Goal: Book appointment/travel/reservation

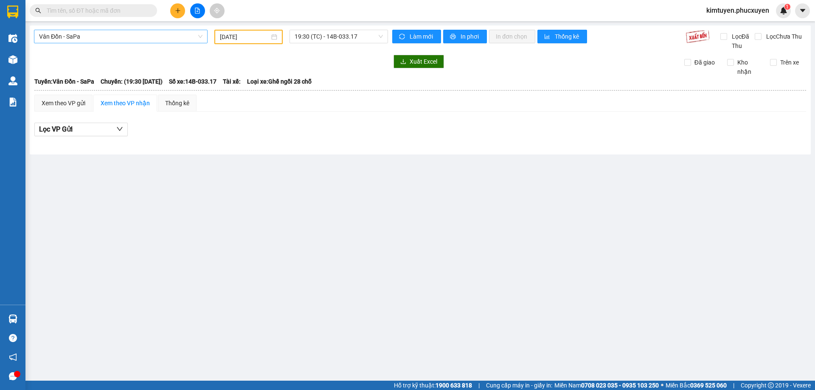
click at [115, 42] on span "Vân Đồn - SaPa" at bounding box center [120, 36] width 163 height 13
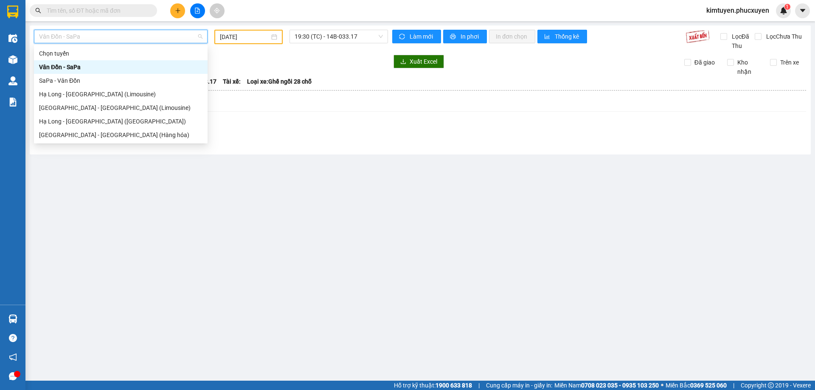
click at [256, 41] on input "[DATE]" at bounding box center [245, 36] width 50 height 9
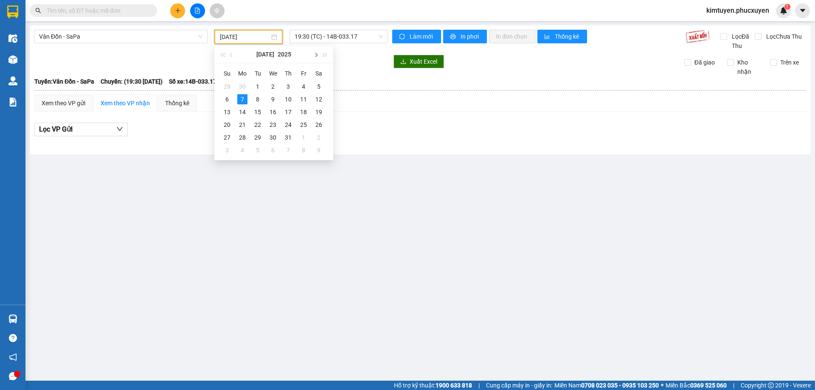
click at [317, 53] on button "button" at bounding box center [315, 54] width 9 height 17
click at [271, 110] on div "13" at bounding box center [273, 112] width 10 height 10
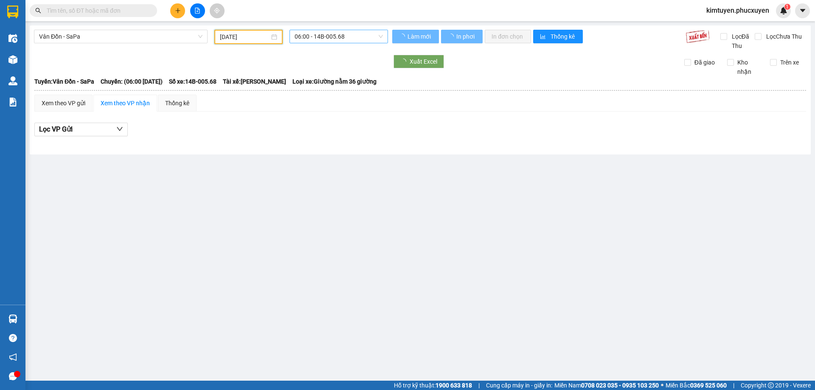
click at [345, 33] on span "06:00 - 14B-005.68" at bounding box center [338, 36] width 88 height 13
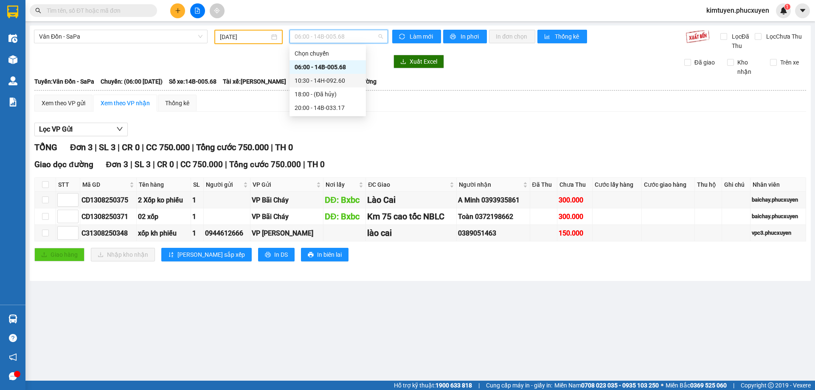
drag, startPoint x: 335, startPoint y: 81, endPoint x: 315, endPoint y: 76, distance: 21.2
click at [335, 81] on div "10:30 - 14H-092.60" at bounding box center [327, 80] width 66 height 9
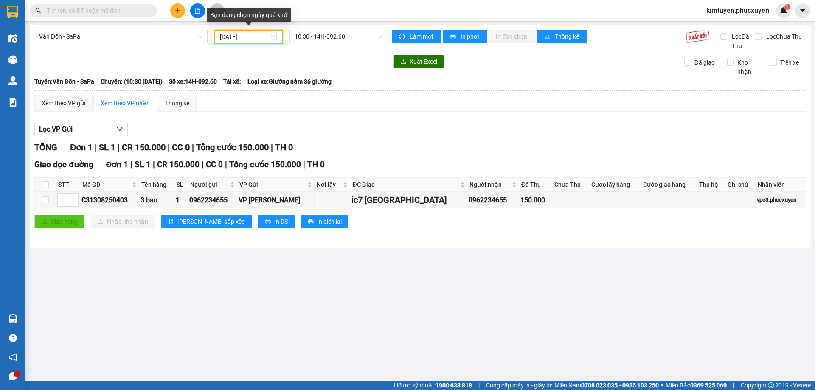
click at [241, 37] on input "[DATE]" at bounding box center [245, 36] width 50 height 9
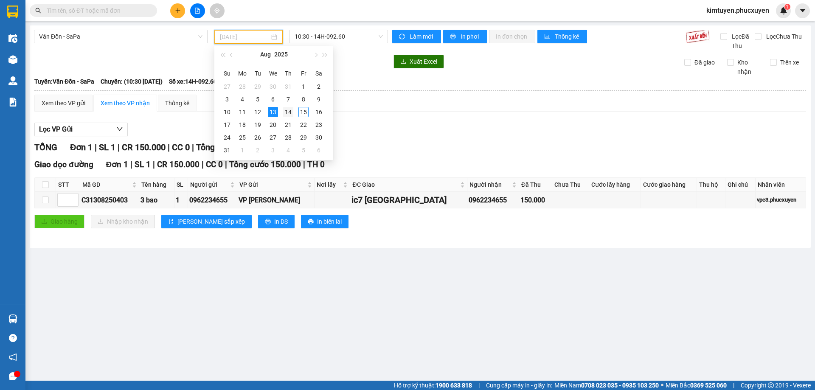
click at [291, 115] on div "14" at bounding box center [288, 112] width 10 height 10
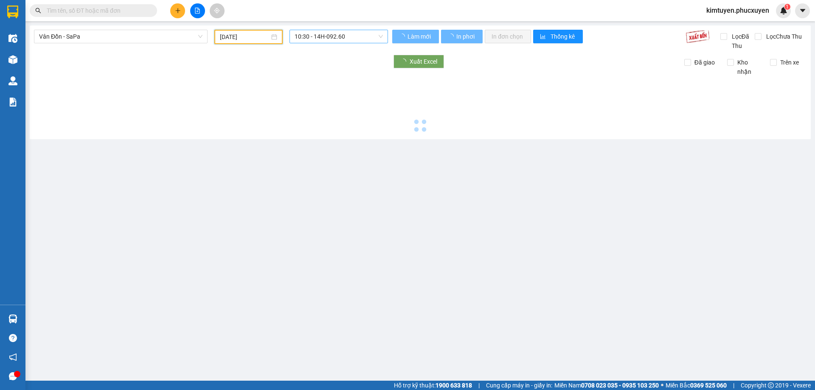
click at [364, 39] on span "10:30 - 14H-092.60" at bounding box center [338, 36] width 88 height 13
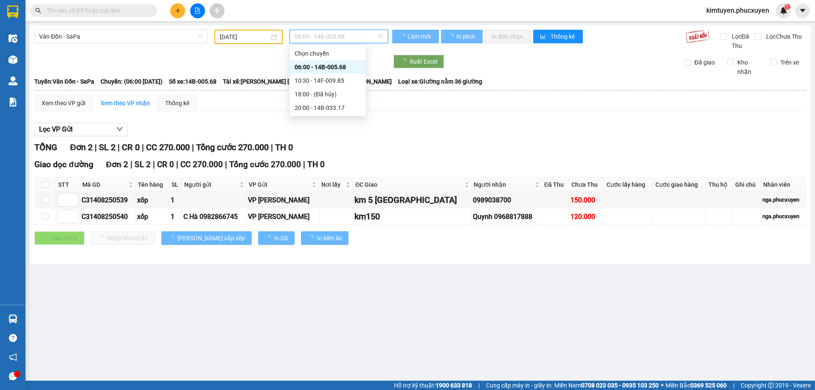
click at [335, 66] on div "06:00 - 14B-005.68" at bounding box center [327, 66] width 66 height 9
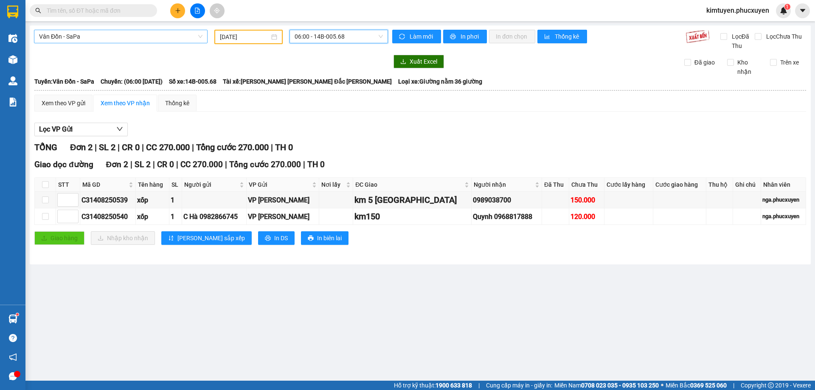
click at [131, 33] on span "Vân Đồn - SaPa" at bounding box center [120, 36] width 163 height 13
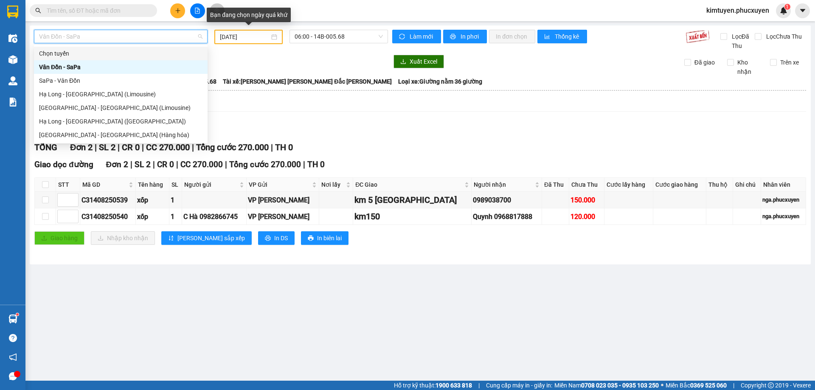
click at [262, 40] on input "[DATE]" at bounding box center [245, 36] width 50 height 9
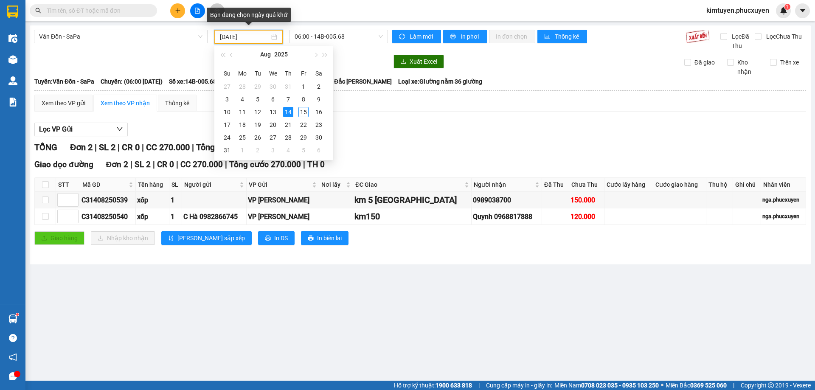
click at [247, 41] on input "[DATE]" at bounding box center [245, 36] width 50 height 9
type input "[DATE]"
click at [288, 115] on div "14" at bounding box center [288, 112] width 10 height 10
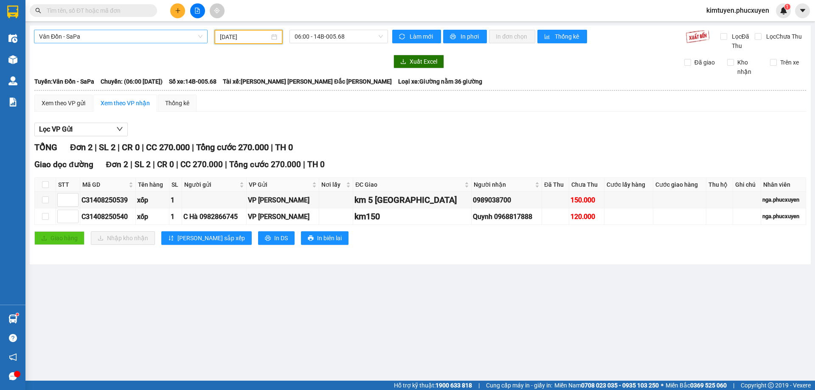
click at [87, 31] on span "Vân Đồn - SaPa" at bounding box center [120, 36] width 163 height 13
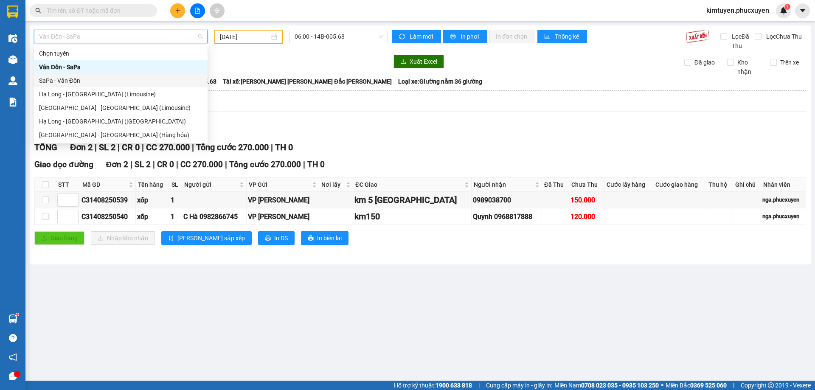
click at [76, 77] on div "SaPa - Vân Đồn" at bounding box center [120, 80] width 163 height 9
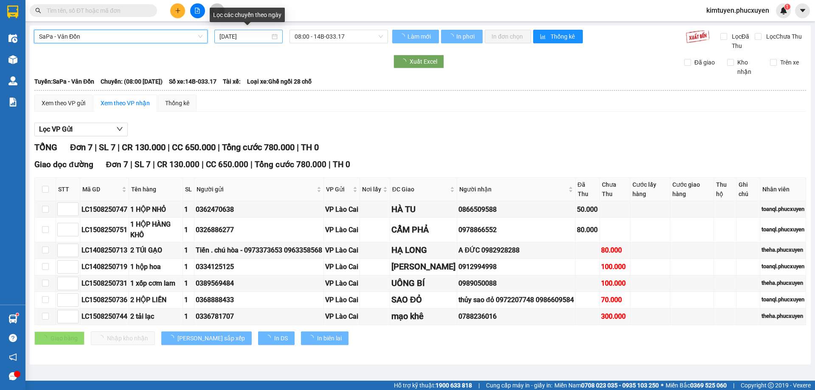
click at [277, 39] on div "[DATE]" at bounding box center [248, 37] width 68 height 14
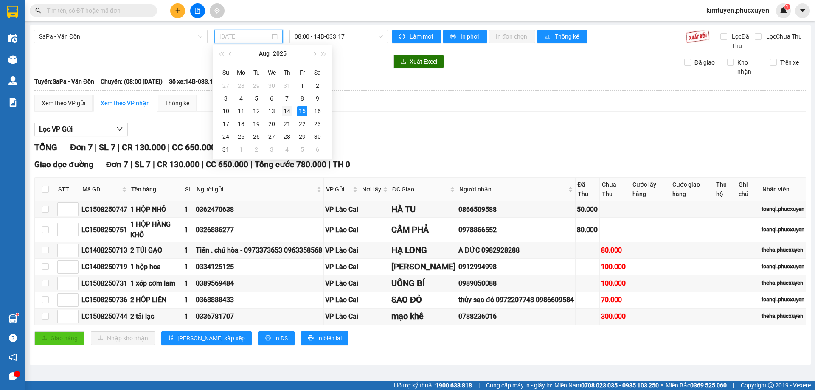
click at [286, 110] on div "14" at bounding box center [287, 111] width 10 height 10
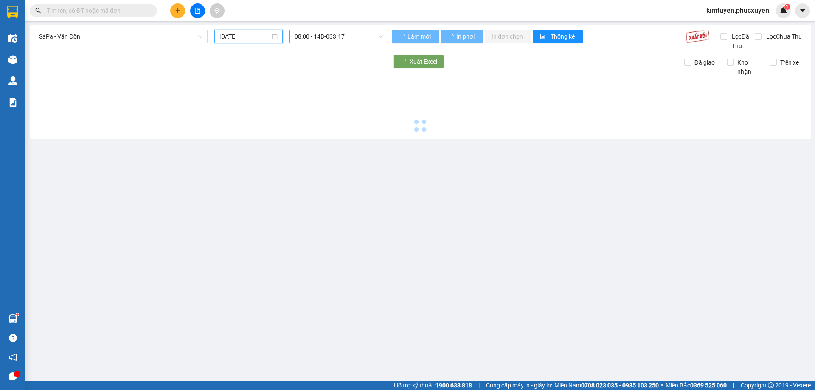
type input "[DATE]"
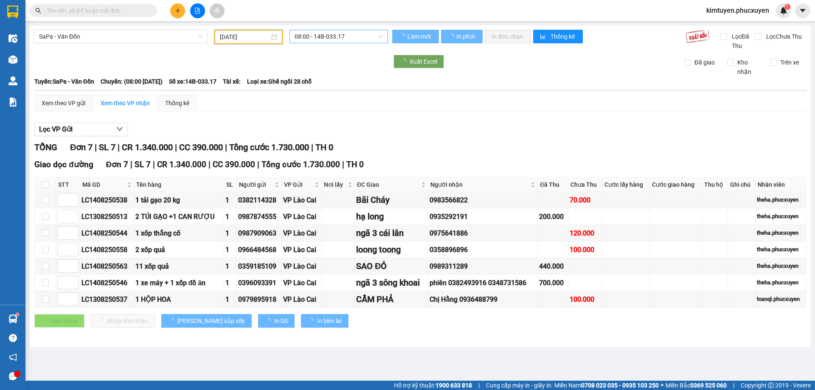
click at [359, 36] on span "08:00 - 14B-033.17" at bounding box center [338, 36] width 88 height 13
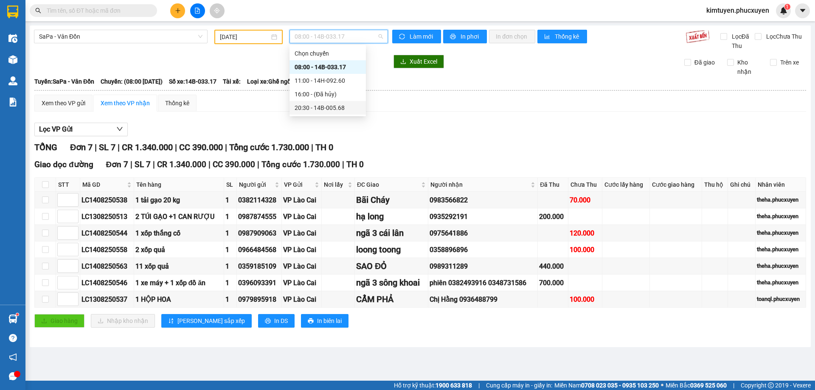
click at [342, 104] on div "20:30 - 14B-005.68" at bounding box center [327, 107] width 66 height 9
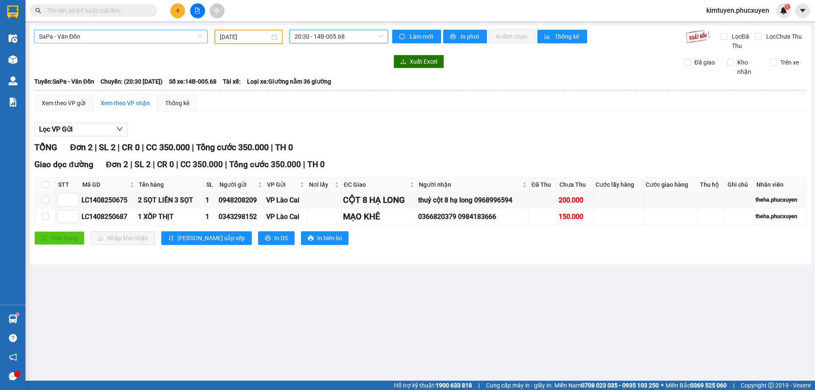
click at [68, 36] on span "SaPa - Vân Đồn" at bounding box center [120, 36] width 163 height 13
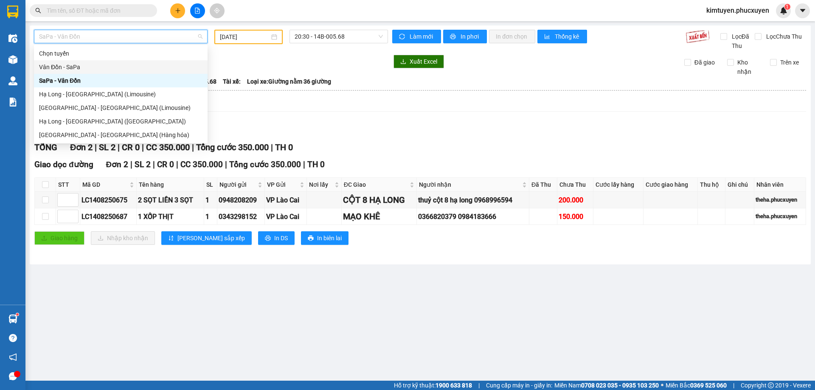
click at [78, 71] on div "Vân Đồn - SaPa" at bounding box center [120, 66] width 163 height 9
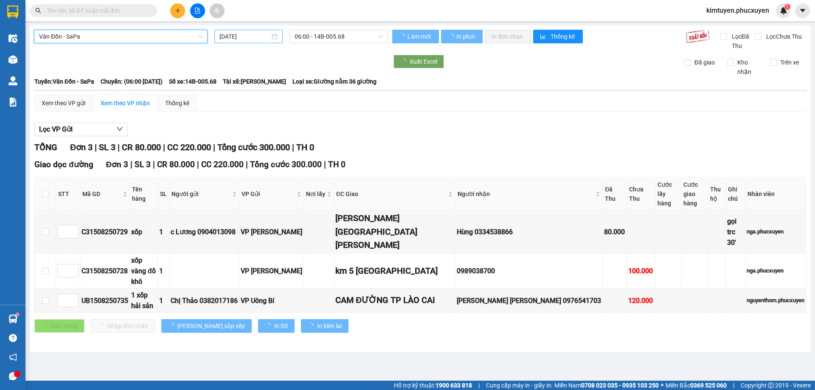
click at [275, 36] on div "[DATE]" at bounding box center [248, 36] width 58 height 9
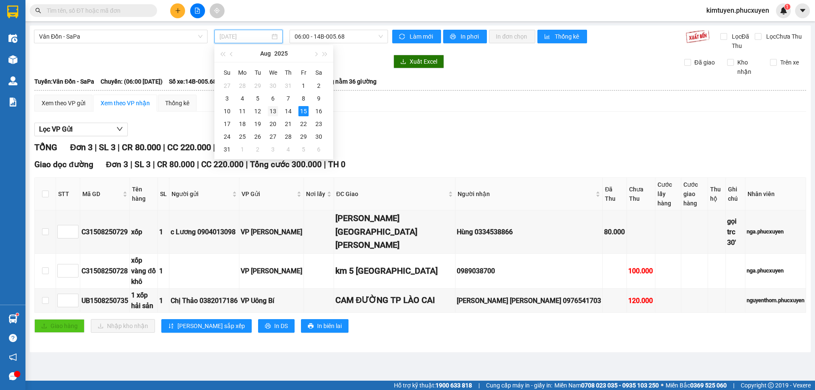
click at [274, 109] on div "13" at bounding box center [273, 111] width 10 height 10
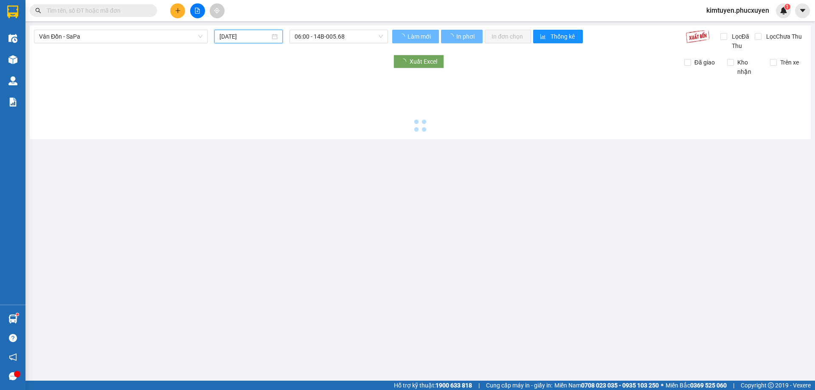
type input "[DATE]"
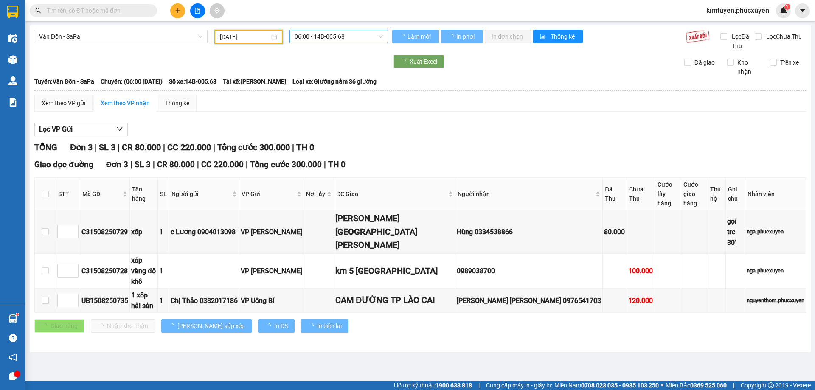
click at [347, 36] on span "06:00 - 14B-005.68" at bounding box center [338, 36] width 88 height 13
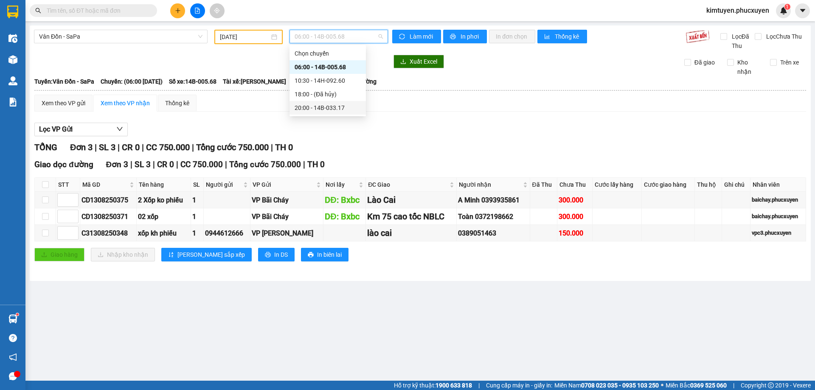
click at [342, 108] on div "20:00 - 14B-033.17" at bounding box center [327, 107] width 66 height 9
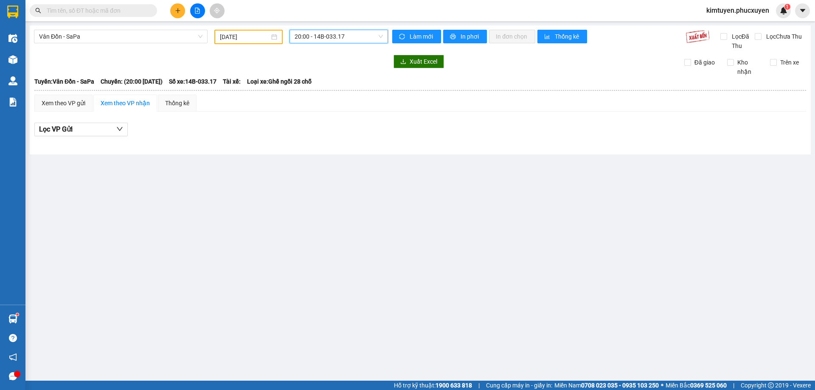
click at [76, 44] on div "Vân Đồn - SaPa" at bounding box center [121, 37] width 180 height 14
click at [80, 42] on span "Vân Đồn - SaPa" at bounding box center [120, 36] width 163 height 13
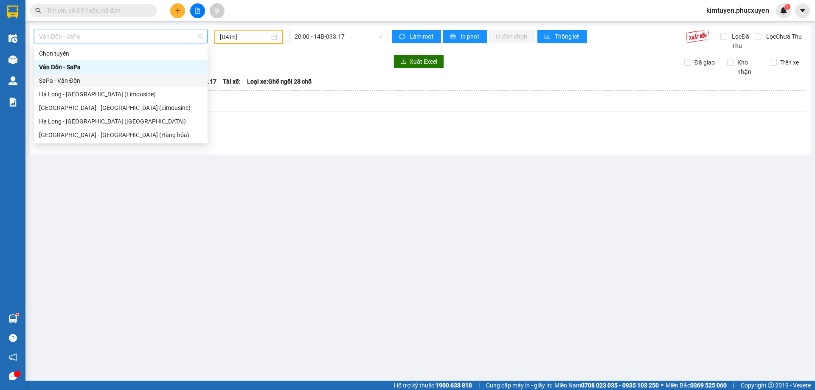
click at [73, 84] on div "SaPa - Vân Đồn" at bounding box center [120, 80] width 163 height 9
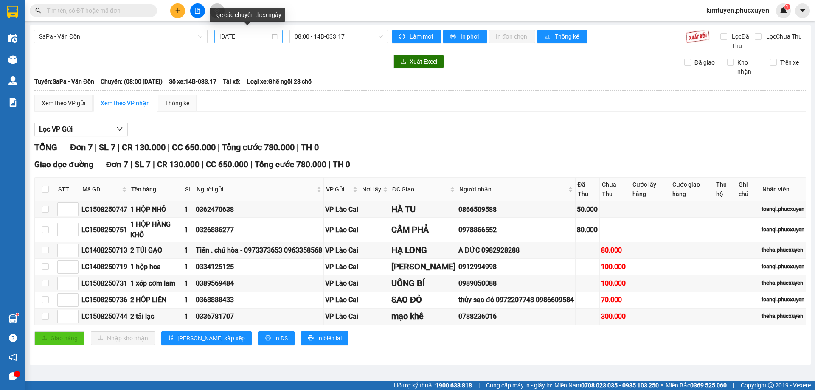
click at [276, 38] on div "[DATE]" at bounding box center [248, 37] width 68 height 14
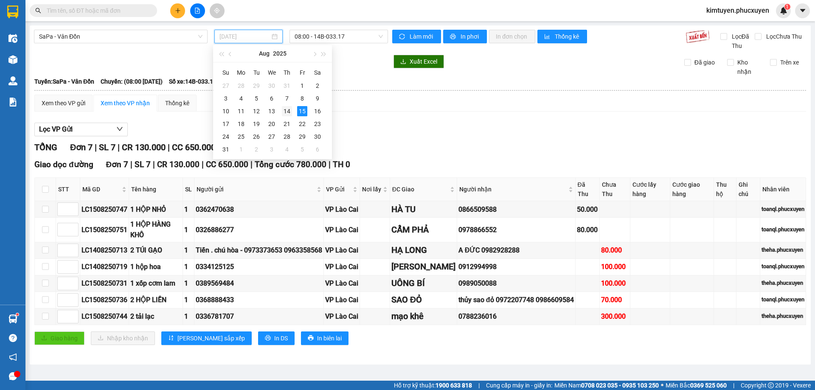
click at [285, 112] on div "14" at bounding box center [287, 111] width 10 height 10
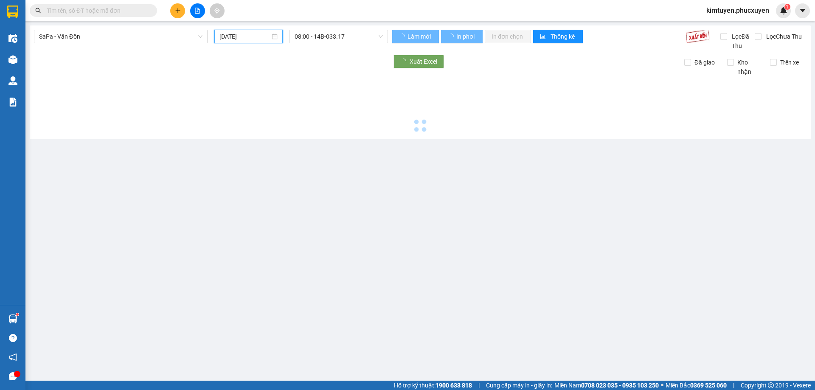
type input "[DATE]"
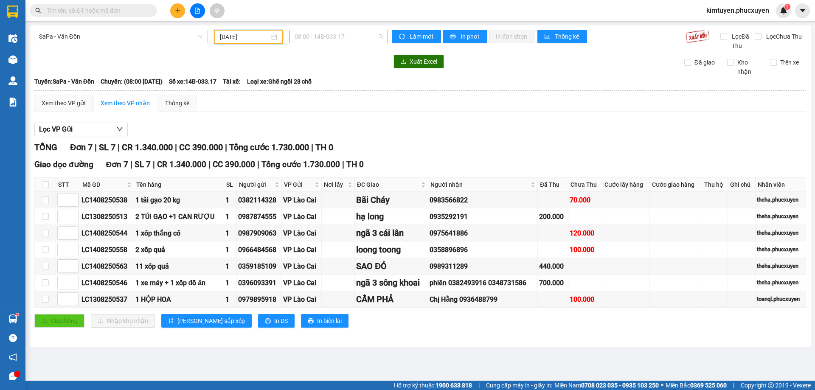
click at [351, 38] on span "08:00 - 14B-033.17" at bounding box center [338, 36] width 88 height 13
click at [334, 67] on div "08:00 - 14B-033.17" at bounding box center [327, 66] width 66 height 9
click at [92, 37] on span "SaPa - Vân Đồn" at bounding box center [120, 36] width 163 height 13
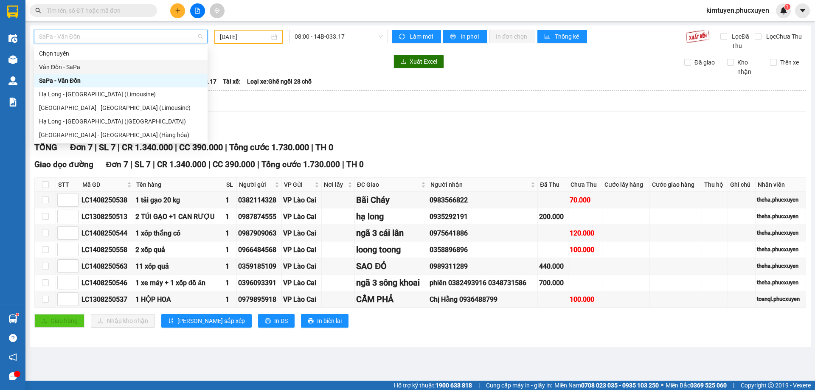
click at [84, 64] on div "Vân Đồn - SaPa" at bounding box center [120, 66] width 163 height 9
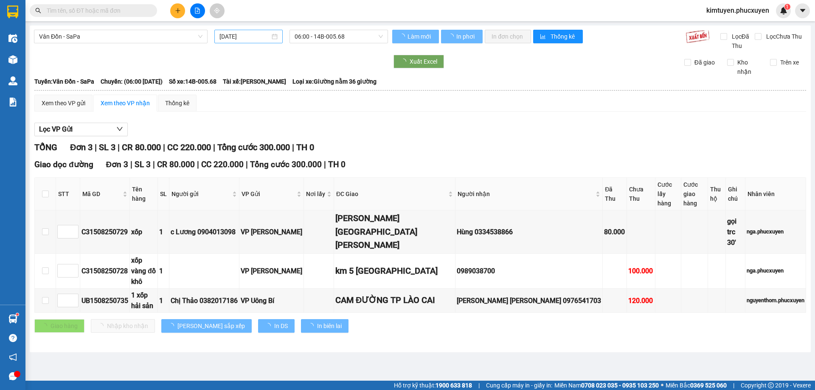
click at [274, 36] on div "[DATE]" at bounding box center [248, 36] width 58 height 9
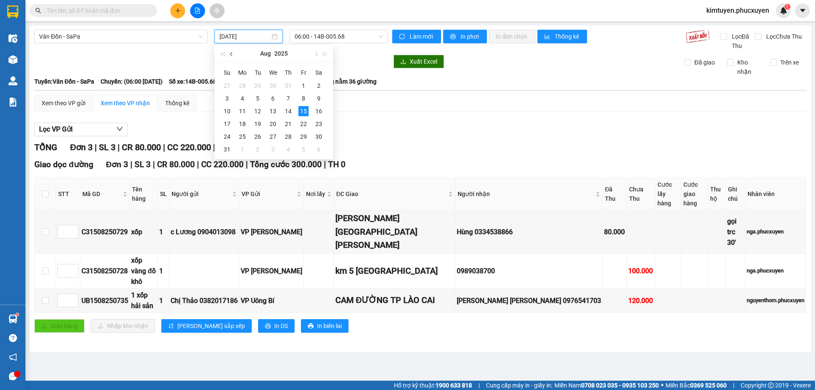
click at [234, 52] on button "button" at bounding box center [231, 53] width 9 height 17
click at [242, 99] on div "7" at bounding box center [242, 98] width 10 height 10
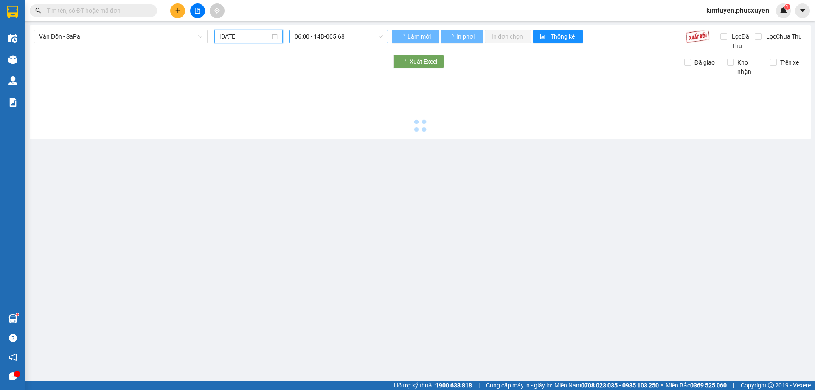
type input "[DATE]"
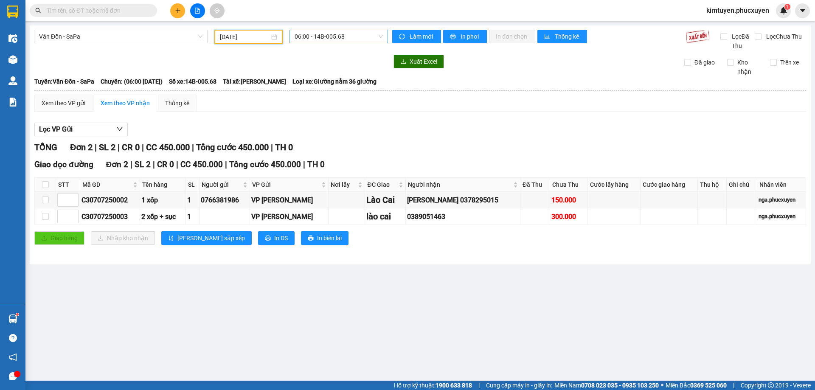
click at [345, 37] on span "06:00 - 14B-005.68" at bounding box center [338, 36] width 88 height 13
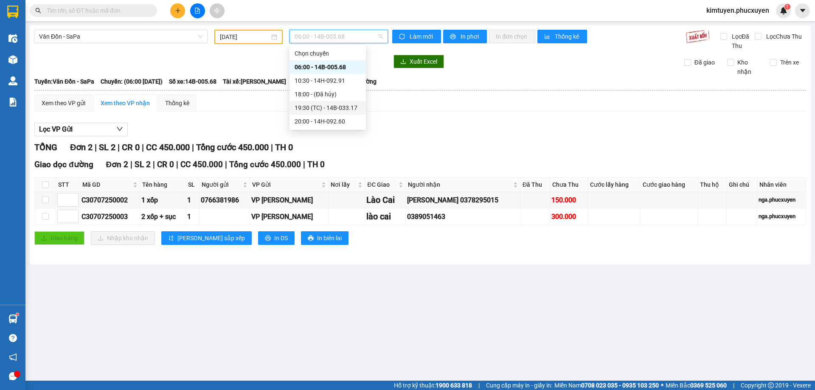
click at [349, 109] on div "19:30 (TC) - 14B-033.17" at bounding box center [327, 107] width 66 height 9
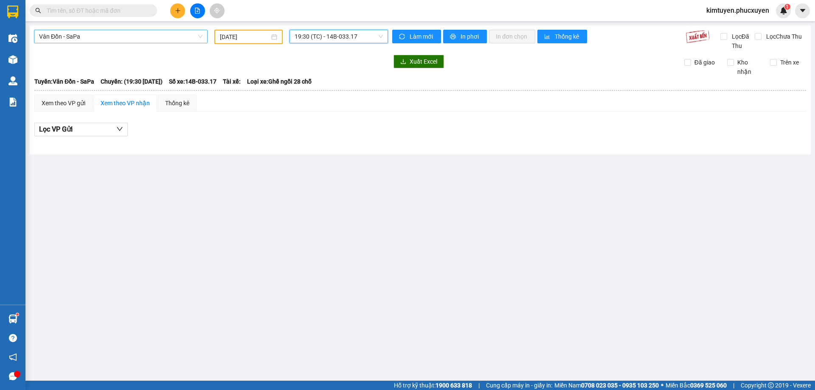
click at [115, 35] on span "Vân Đồn - SaPa" at bounding box center [120, 36] width 163 height 13
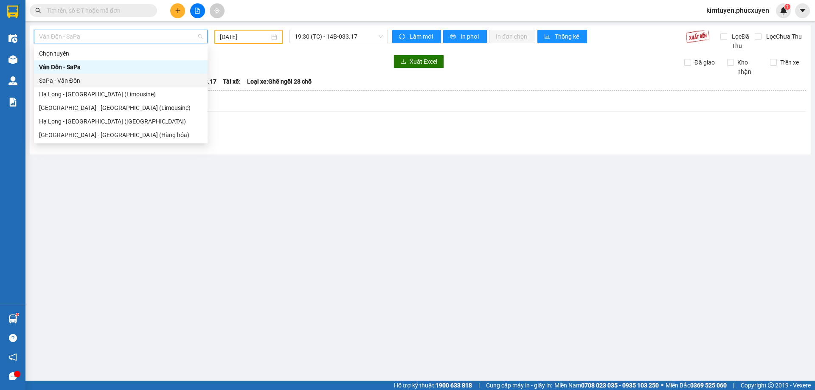
click at [84, 79] on div "SaPa - Vân Đồn" at bounding box center [120, 80] width 163 height 9
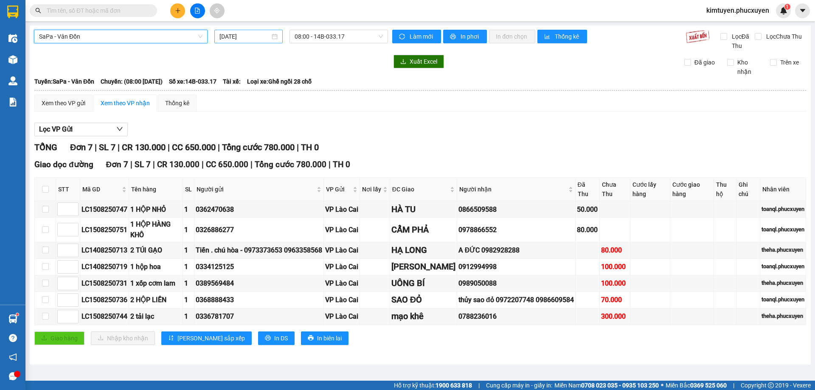
click at [276, 37] on div "[DATE]" at bounding box center [248, 37] width 68 height 14
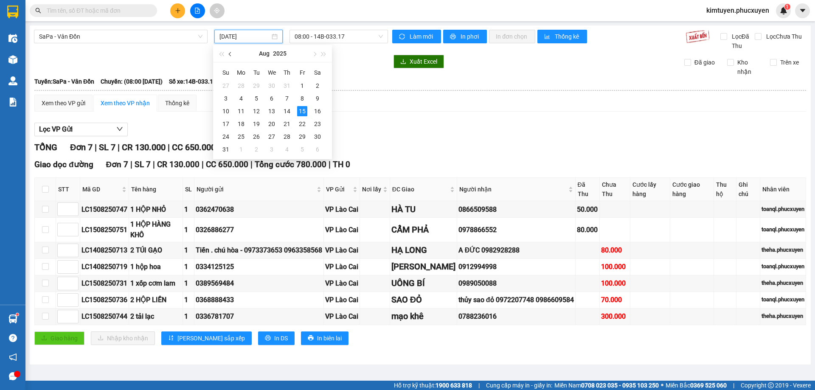
click at [230, 55] on span "button" at bounding box center [231, 54] width 4 height 4
click at [256, 93] on div "8" at bounding box center [256, 98] width 10 height 10
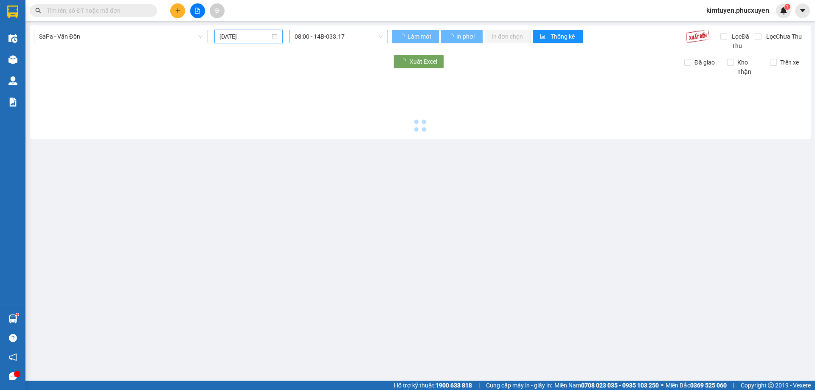
type input "[DATE]"
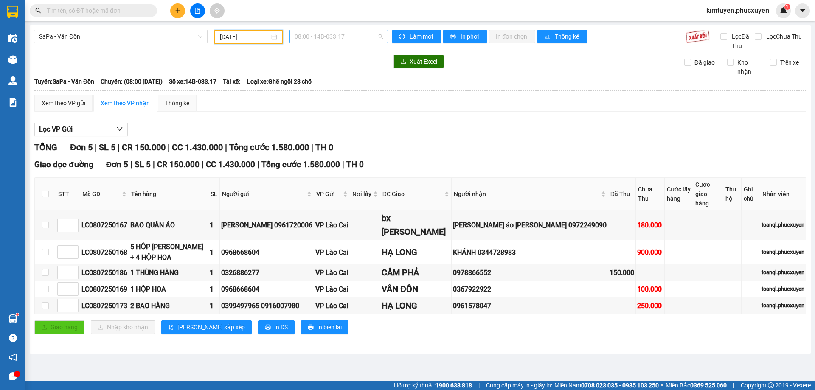
click at [337, 39] on span "08:00 - 14B-033.17" at bounding box center [338, 36] width 88 height 13
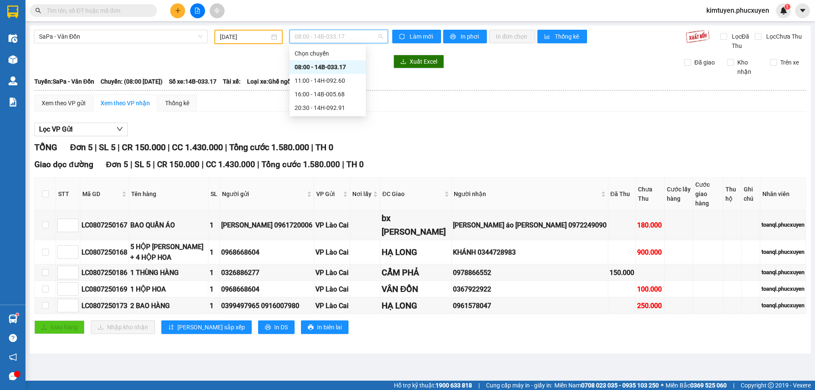
click at [338, 64] on div "08:00 - 14B-033.17" at bounding box center [327, 66] width 66 height 9
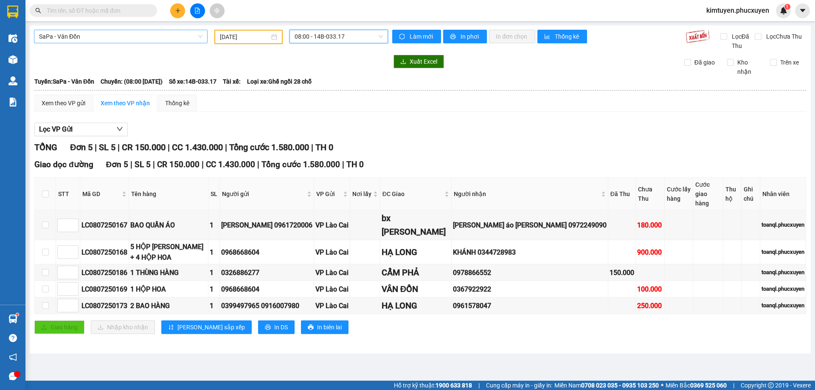
click at [73, 39] on span "SaPa - Vân Đồn" at bounding box center [120, 36] width 163 height 13
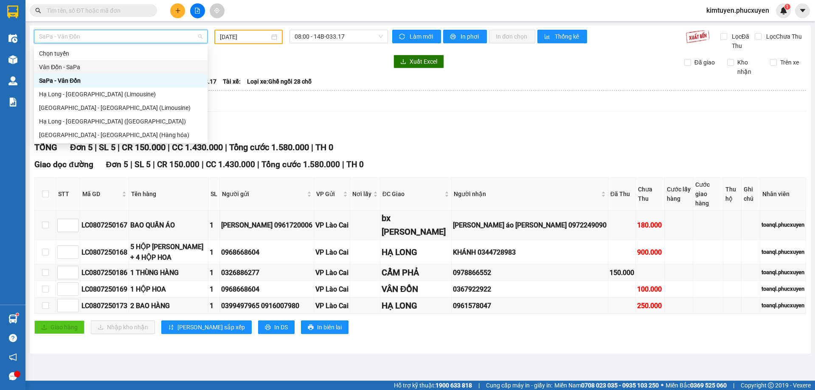
click at [70, 70] on div "Vân Đồn - SaPa" at bounding box center [120, 66] width 163 height 9
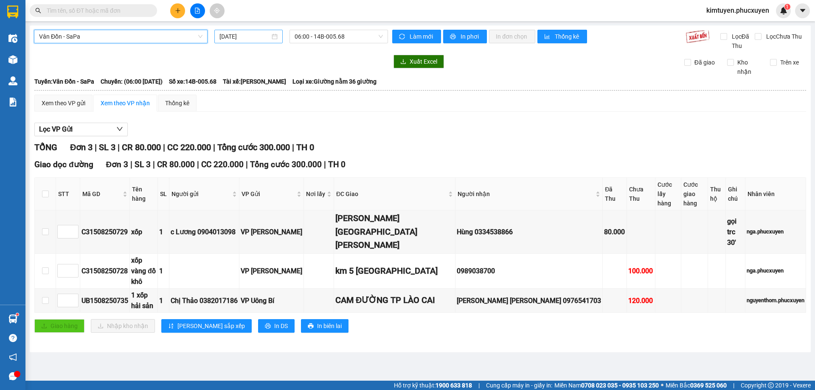
click at [274, 37] on div "[DATE]" at bounding box center [248, 36] width 58 height 9
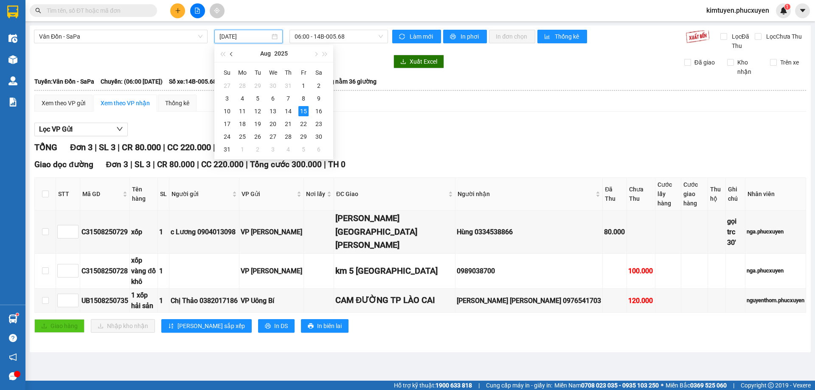
click at [234, 57] on button "button" at bounding box center [231, 53] width 9 height 17
click at [244, 99] on div "7" at bounding box center [242, 98] width 10 height 10
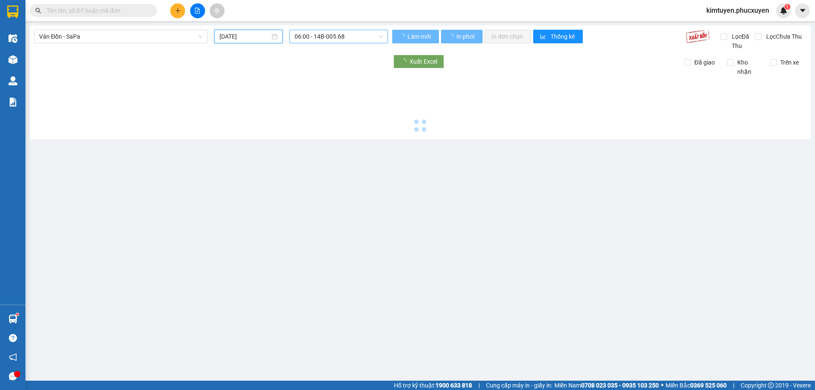
type input "[DATE]"
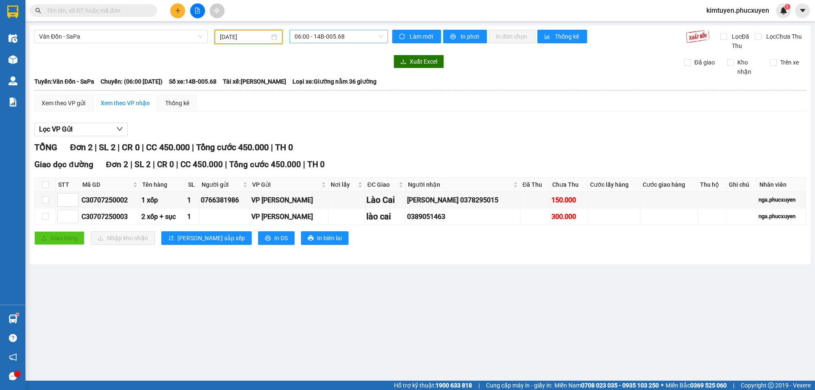
click at [348, 36] on span "06:00 - 14B-005.68" at bounding box center [338, 36] width 88 height 13
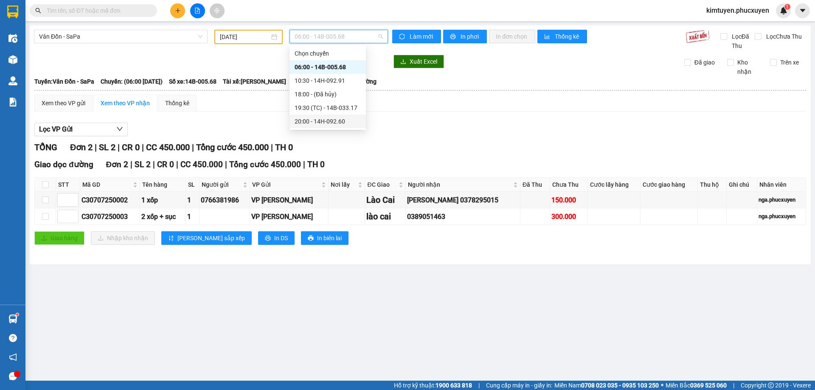
click at [347, 118] on div "20:00 - 14H-092.60" at bounding box center [327, 121] width 66 height 9
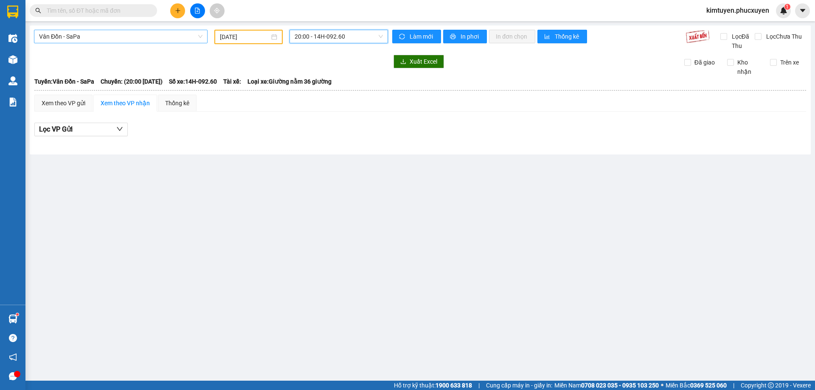
click at [50, 38] on span "Vân Đồn - SaPa" at bounding box center [120, 36] width 163 height 13
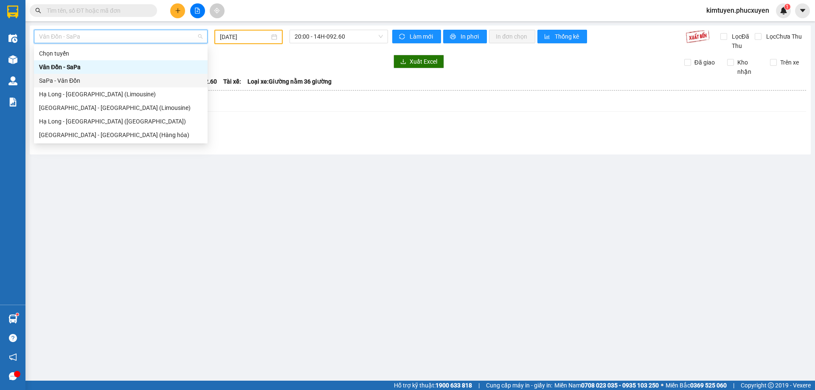
click at [51, 81] on div "SaPa - Vân Đồn" at bounding box center [120, 80] width 163 height 9
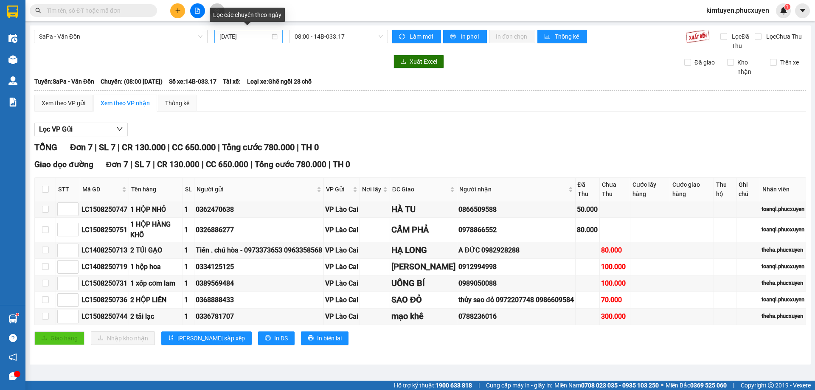
click at [272, 37] on div "[DATE]" at bounding box center [248, 36] width 58 height 9
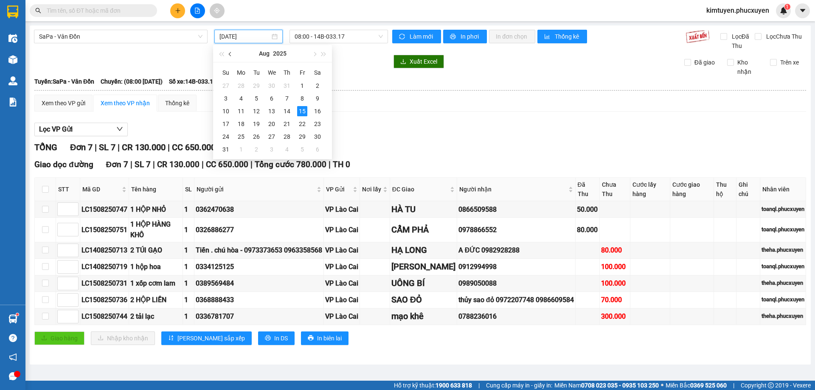
click at [232, 51] on button "button" at bounding box center [230, 53] width 9 height 17
click at [257, 100] on div "8" at bounding box center [256, 98] width 10 height 10
type input "[DATE]"
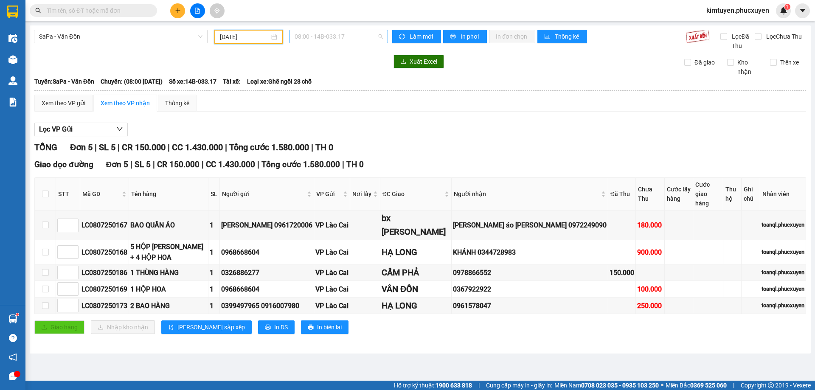
click at [356, 35] on span "08:00 - 14B-033.17" at bounding box center [338, 36] width 88 height 13
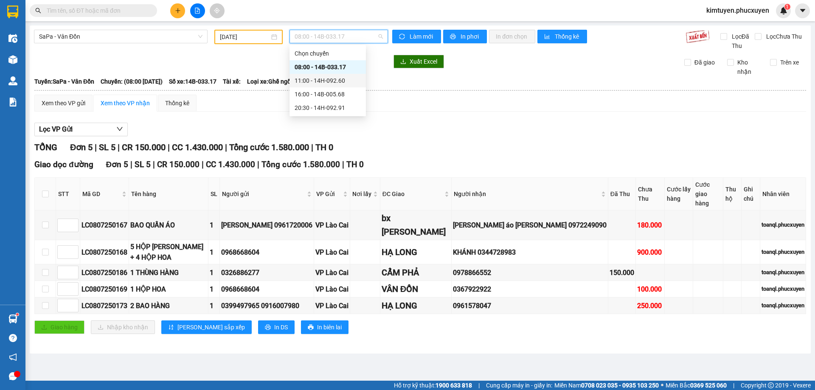
click at [336, 81] on div "11:00 - 14H-092.60" at bounding box center [327, 80] width 66 height 9
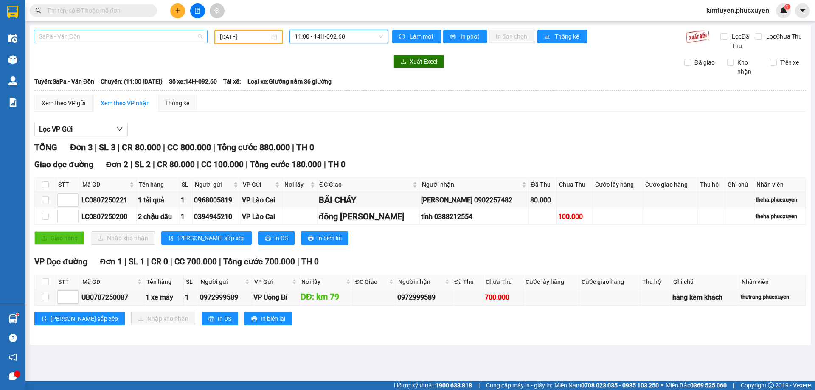
click at [57, 33] on span "SaPa - Vân Đồn" at bounding box center [120, 36] width 163 height 13
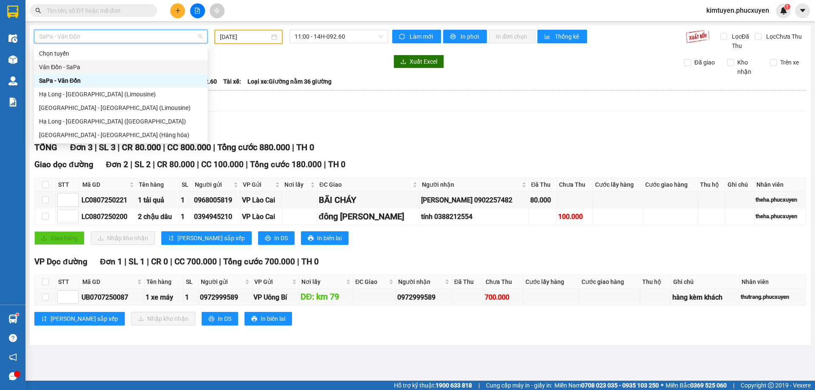
click at [79, 69] on div "Vân Đồn - SaPa" at bounding box center [120, 66] width 163 height 9
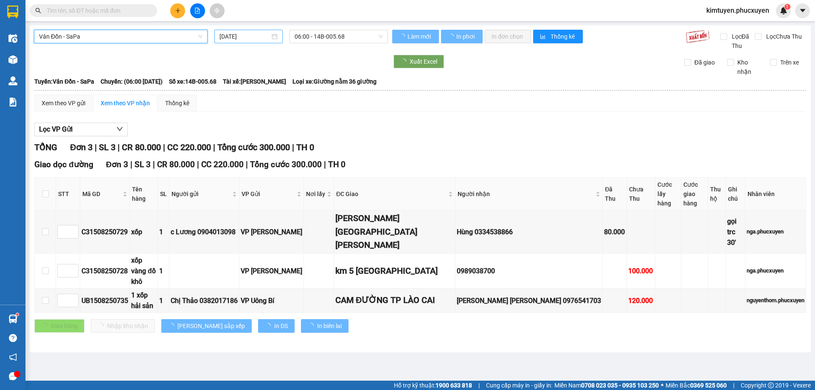
click at [275, 36] on div "[DATE]" at bounding box center [248, 36] width 58 height 9
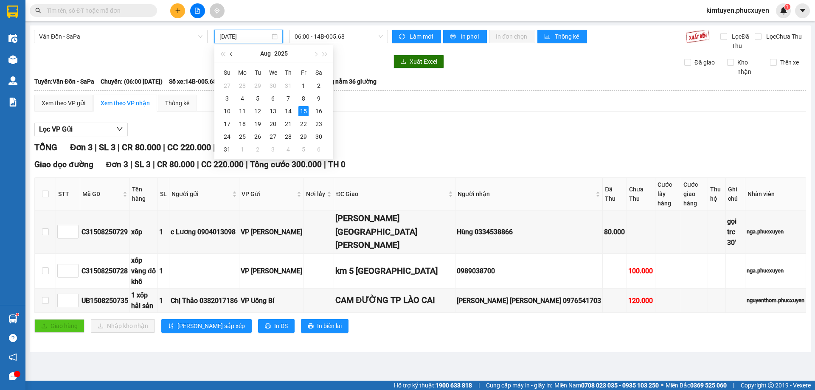
click at [231, 53] on span "button" at bounding box center [232, 54] width 4 height 4
click at [260, 95] on div "8" at bounding box center [257, 98] width 10 height 10
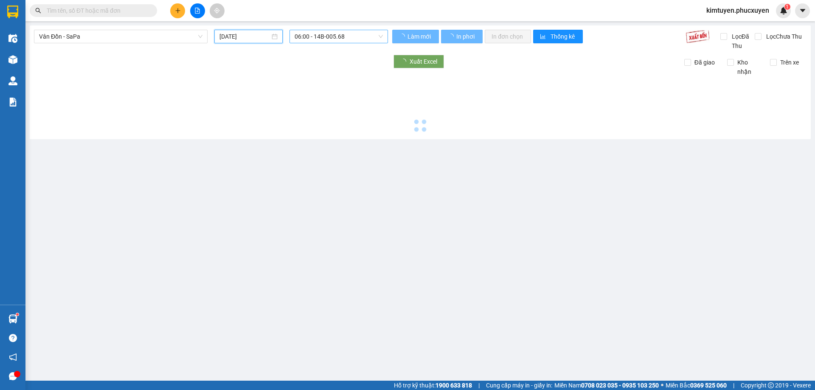
type input "[DATE]"
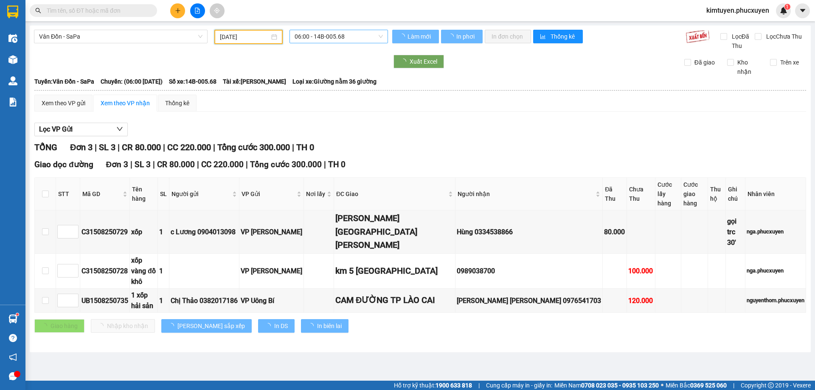
click at [361, 40] on span "06:00 - 14B-005.68" at bounding box center [338, 36] width 88 height 13
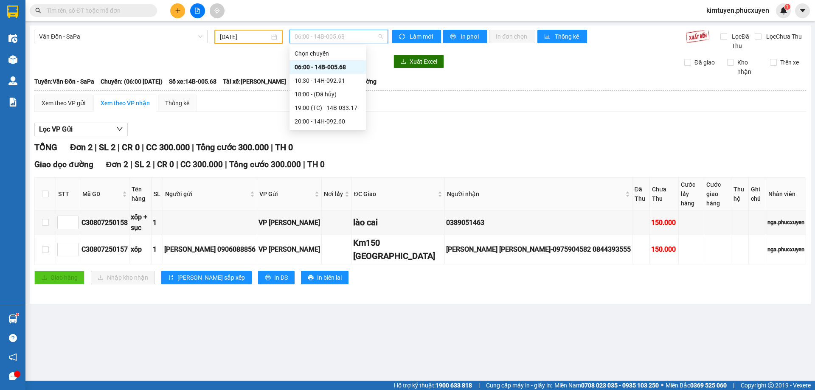
click at [345, 63] on div "06:00 - 14B-005.68" at bounding box center [327, 66] width 66 height 9
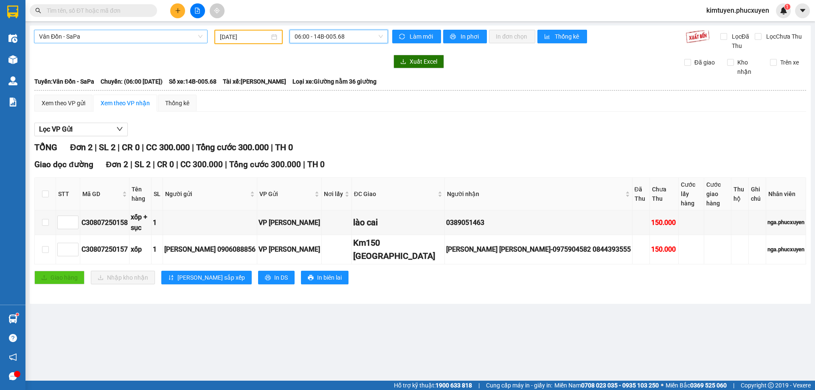
click at [77, 37] on span "Vân Đồn - SaPa" at bounding box center [120, 36] width 163 height 13
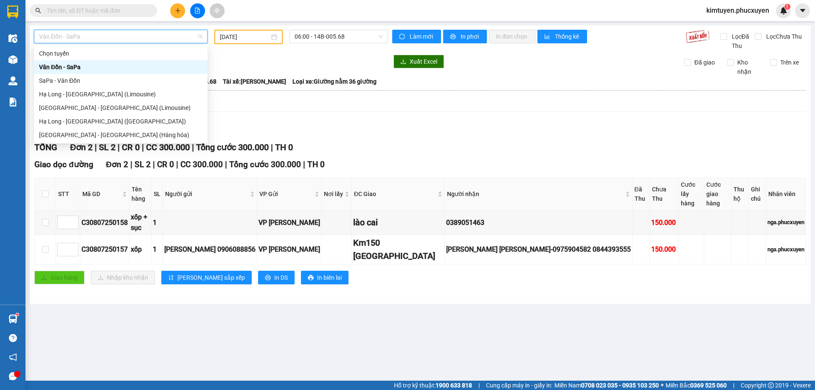
click at [79, 63] on div "Vân Đồn - SaPa" at bounding box center [120, 66] width 163 height 9
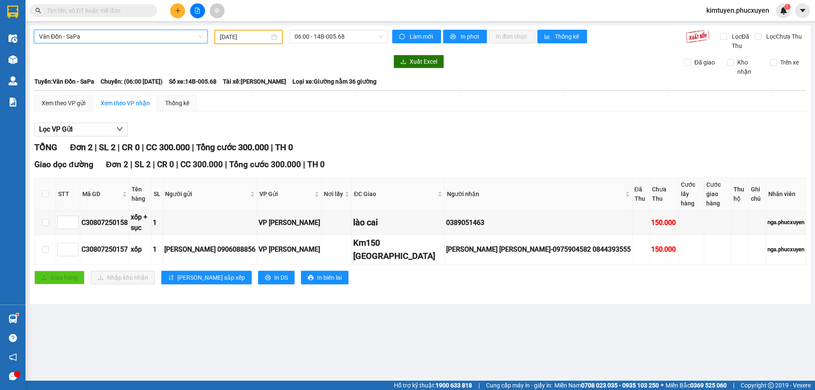
click at [79, 78] on b "[PERSON_NAME]: Vân Đồn - SaPa" at bounding box center [64, 81] width 60 height 7
click at [88, 28] on div "Vân Đồn - SaPa [DATE] 06:00 - 14B-005.68 [PERSON_NAME] mới In phơi In [PERSON_N…" at bounding box center [420, 164] width 781 height 278
click at [96, 36] on span "Vân Đồn - SaPa" at bounding box center [120, 36] width 163 height 13
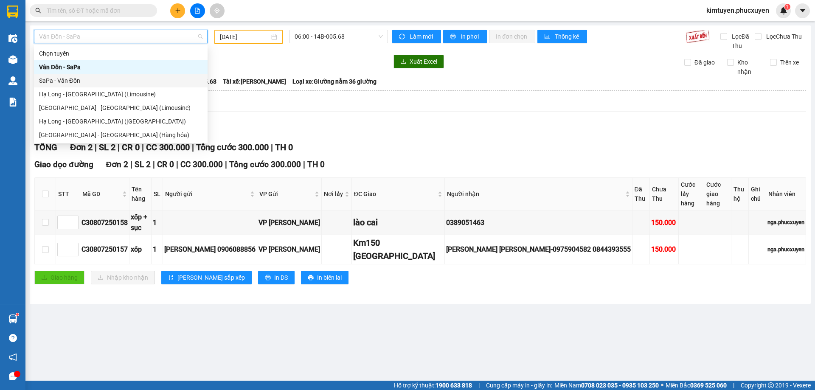
click at [84, 81] on div "SaPa - Vân Đồn" at bounding box center [120, 80] width 163 height 9
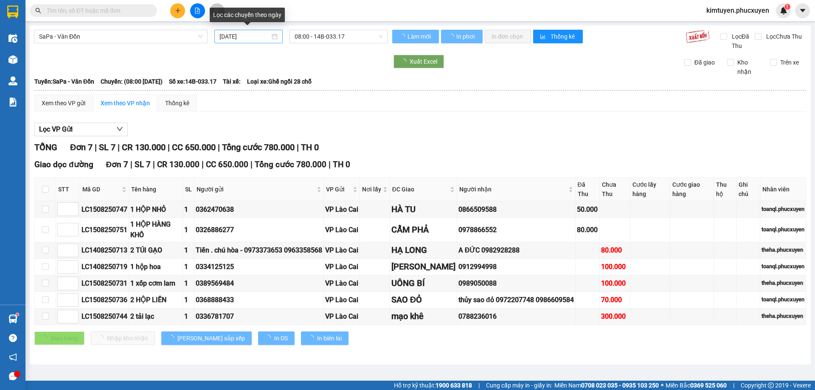
click at [273, 38] on div "[DATE]" at bounding box center [248, 36] width 58 height 9
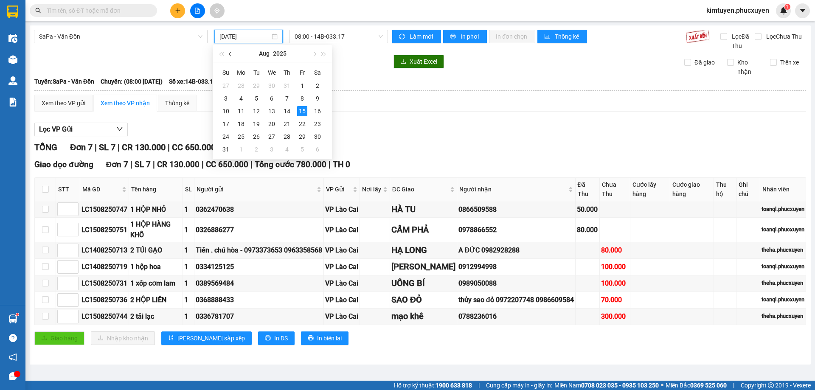
click at [229, 52] on button "button" at bounding box center [230, 53] width 9 height 17
click at [255, 98] on div "8" at bounding box center [256, 98] width 10 height 10
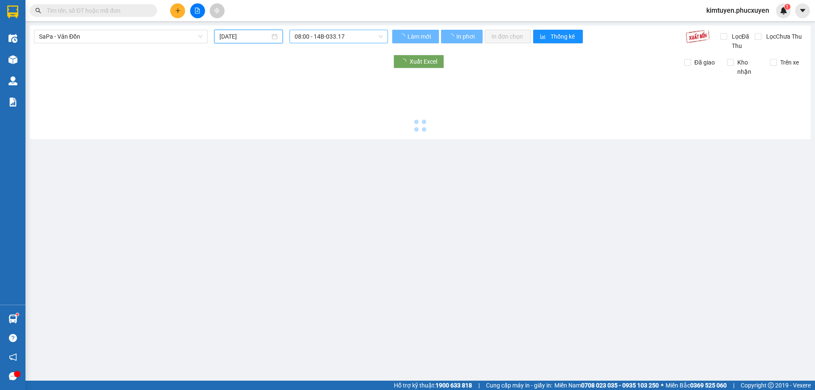
type input "[DATE]"
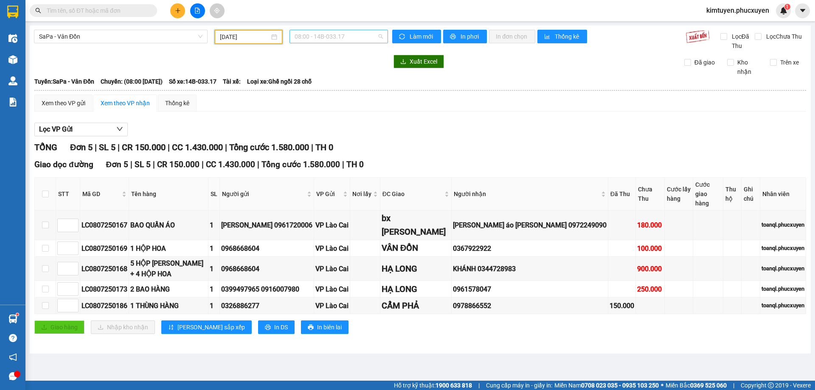
click at [344, 39] on span "08:00 - 14B-033.17" at bounding box center [338, 36] width 88 height 13
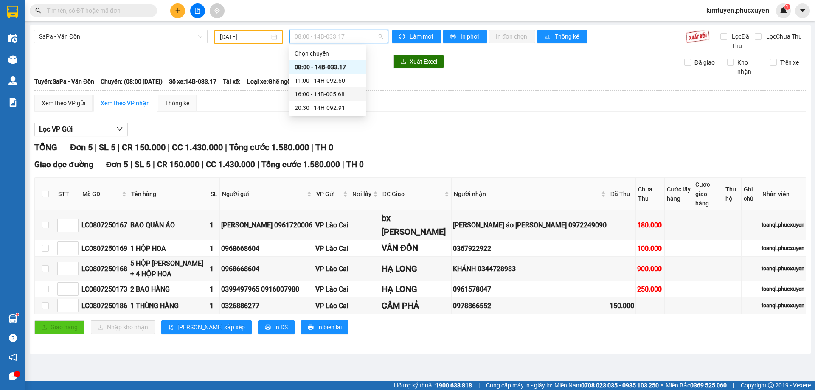
click at [333, 90] on div "16:00 - 14B-005.68" at bounding box center [327, 94] width 66 height 9
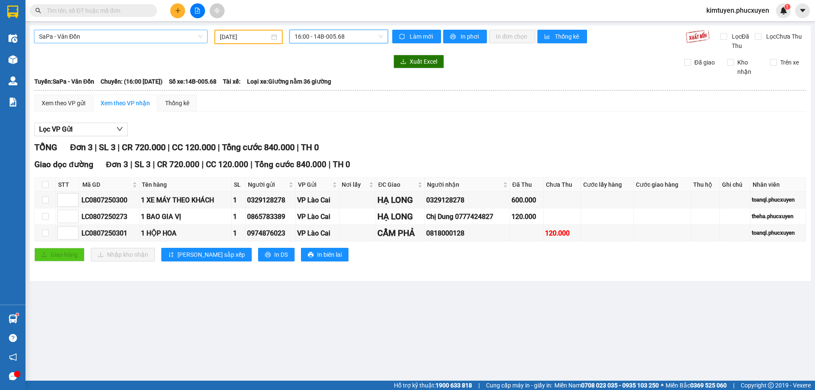
click at [91, 34] on span "SaPa - Vân Đồn" at bounding box center [120, 36] width 163 height 13
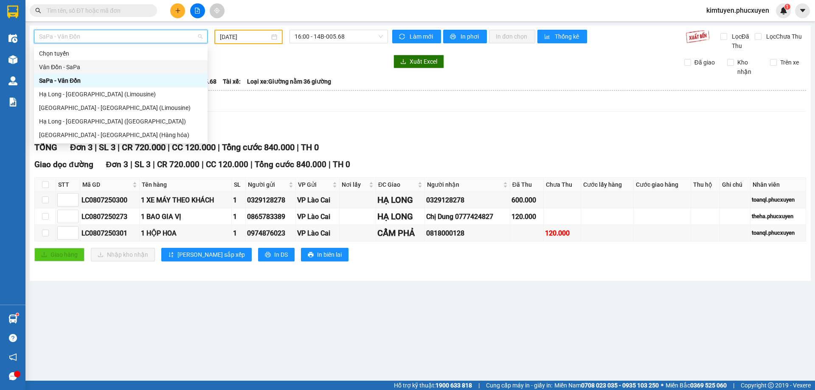
click at [75, 63] on div "Vân Đồn - SaPa" at bounding box center [120, 66] width 163 height 9
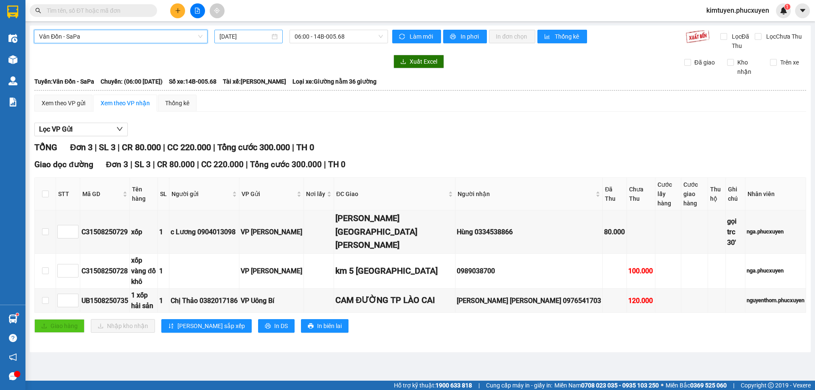
click at [275, 36] on div "[DATE]" at bounding box center [248, 36] width 58 height 9
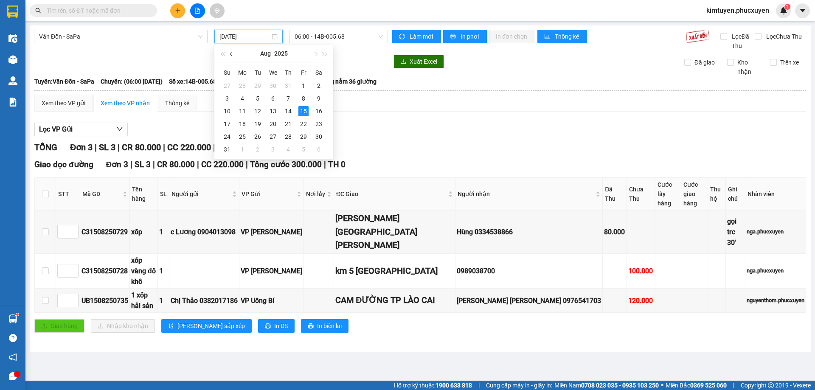
click at [232, 51] on button "button" at bounding box center [231, 53] width 9 height 17
click at [258, 98] on div "8" at bounding box center [257, 98] width 10 height 10
type input "[DATE]"
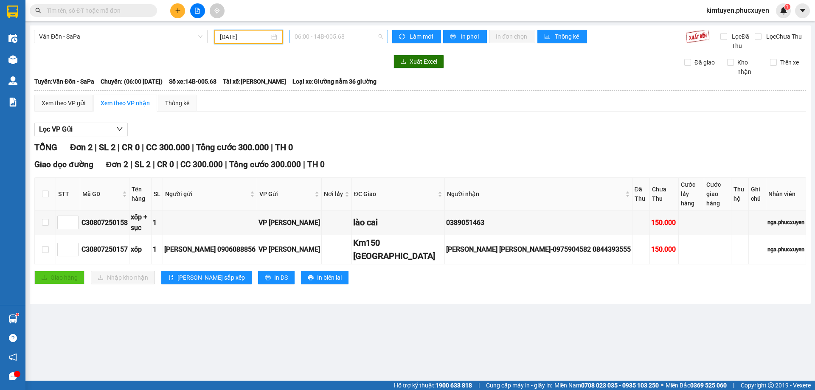
click at [364, 36] on span "06:00 - 14B-005.68" at bounding box center [338, 36] width 88 height 13
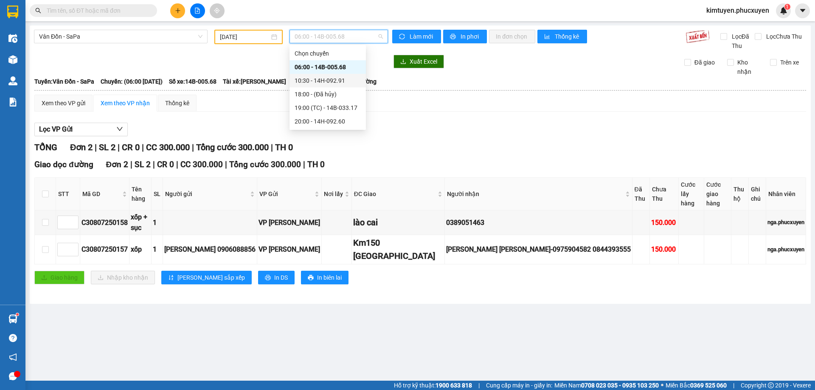
drag, startPoint x: 329, startPoint y: 81, endPoint x: 254, endPoint y: 70, distance: 75.8
click at [329, 81] on div "10:30 - 14H-092.91" at bounding box center [327, 80] width 66 height 9
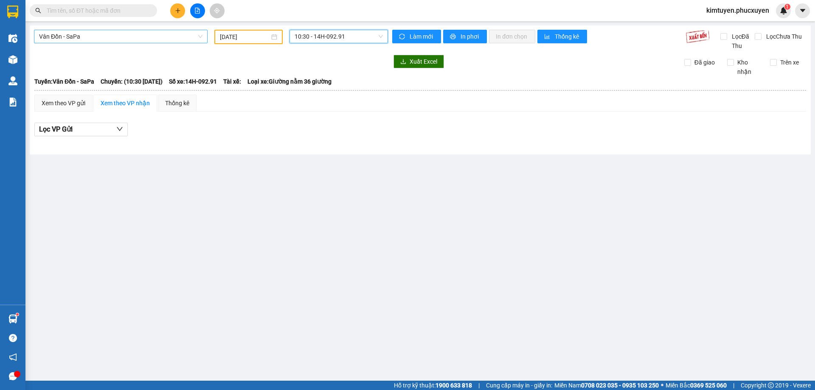
click at [94, 38] on span "Vân Đồn - SaPa" at bounding box center [120, 36] width 163 height 13
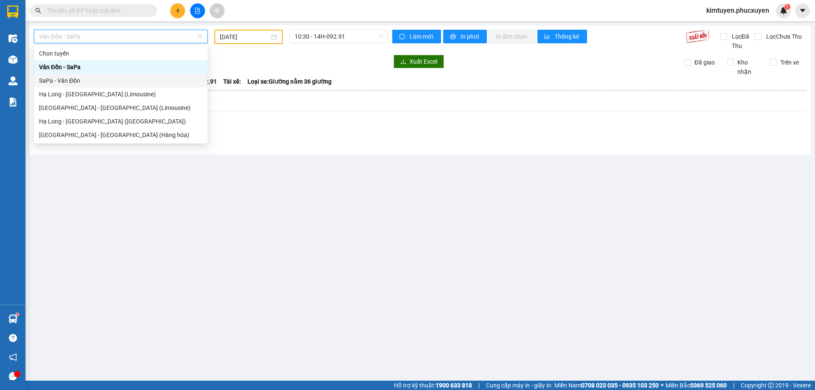
drag, startPoint x: 83, startPoint y: 76, endPoint x: 257, endPoint y: 56, distance: 175.0
click at [84, 76] on div "SaPa - Vân Đồn" at bounding box center [120, 80] width 163 height 9
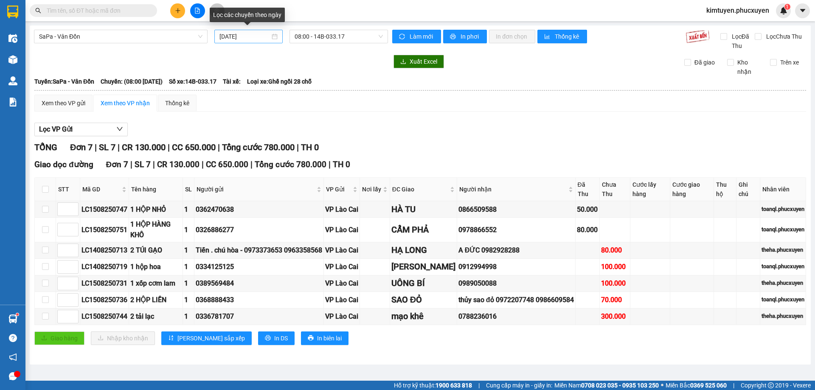
click at [275, 36] on div "[DATE]" at bounding box center [248, 36] width 58 height 9
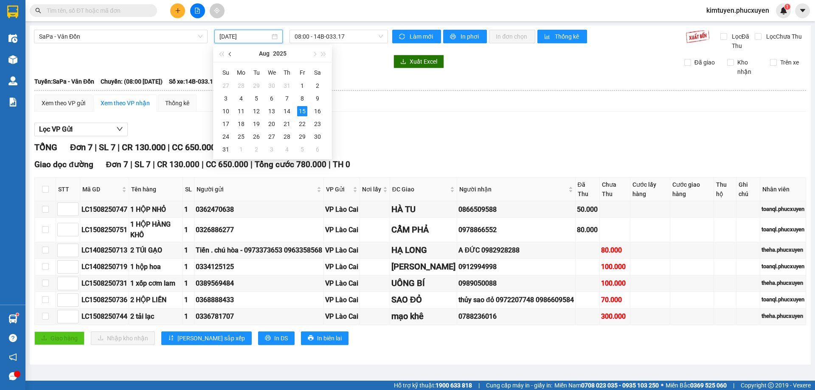
click at [231, 54] on span "button" at bounding box center [231, 54] width 4 height 4
click at [255, 97] on div "8" at bounding box center [256, 98] width 10 height 10
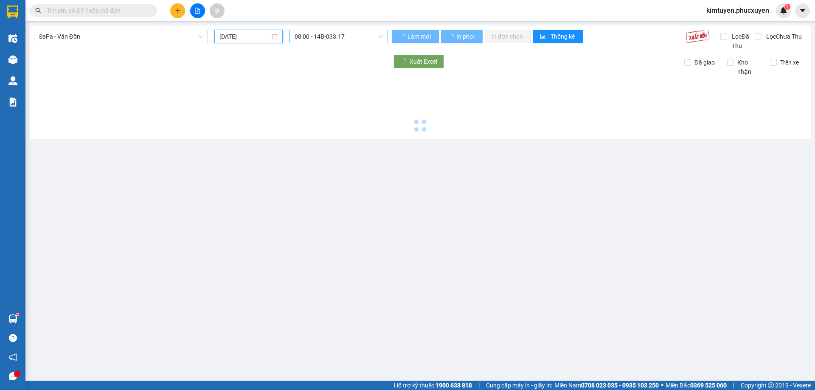
type input "[DATE]"
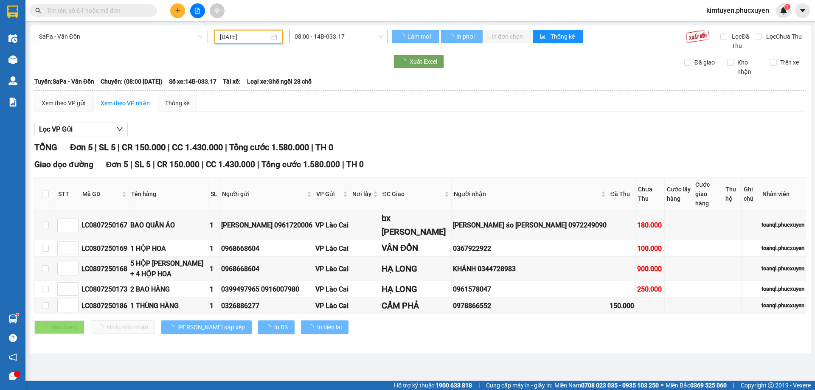
click at [347, 37] on span "08:00 - 14B-033.17" at bounding box center [338, 36] width 88 height 13
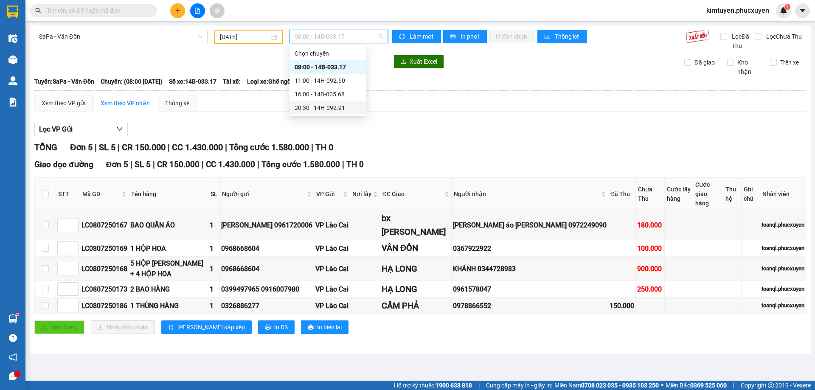
click at [342, 113] on div "20:30 - 14H-092.91" at bounding box center [327, 108] width 76 height 14
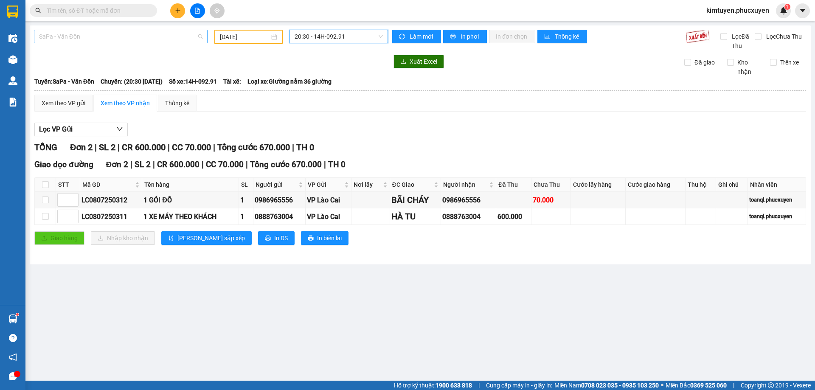
click at [106, 36] on span "SaPa - Vân Đồn" at bounding box center [120, 36] width 163 height 13
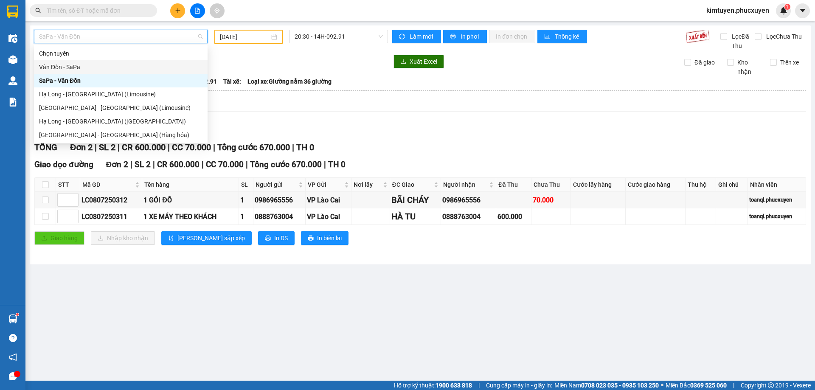
click at [60, 66] on div "Vân Đồn - SaPa" at bounding box center [120, 66] width 163 height 9
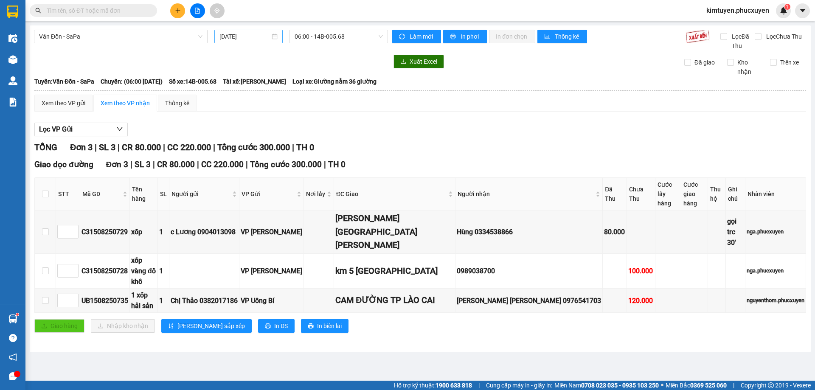
click at [275, 39] on div "[DATE]" at bounding box center [248, 36] width 58 height 9
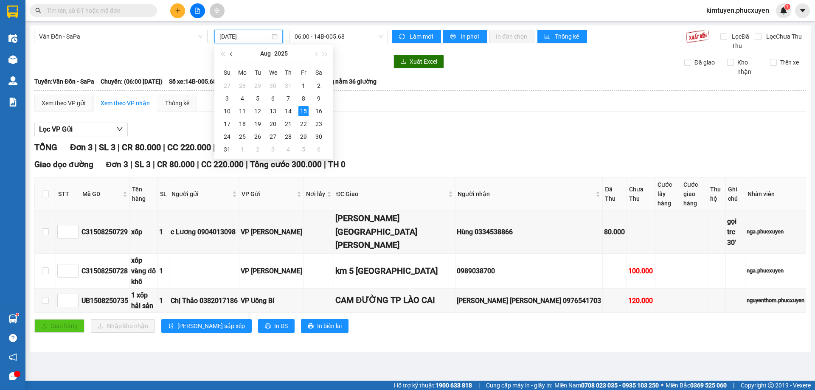
click at [234, 56] on button "button" at bounding box center [231, 53] width 9 height 17
click at [257, 97] on div "8" at bounding box center [257, 98] width 10 height 10
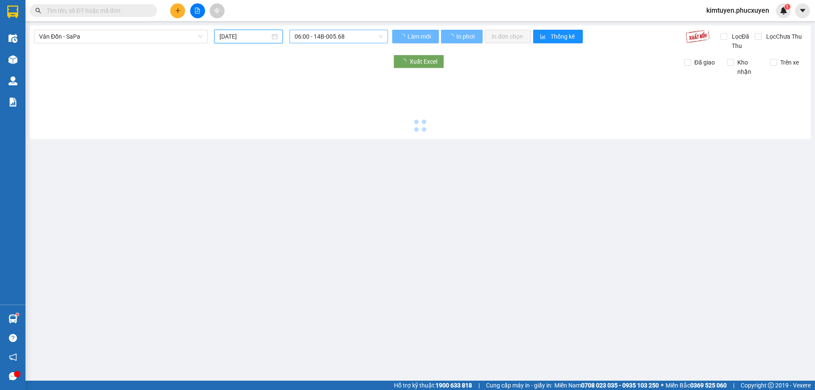
type input "[DATE]"
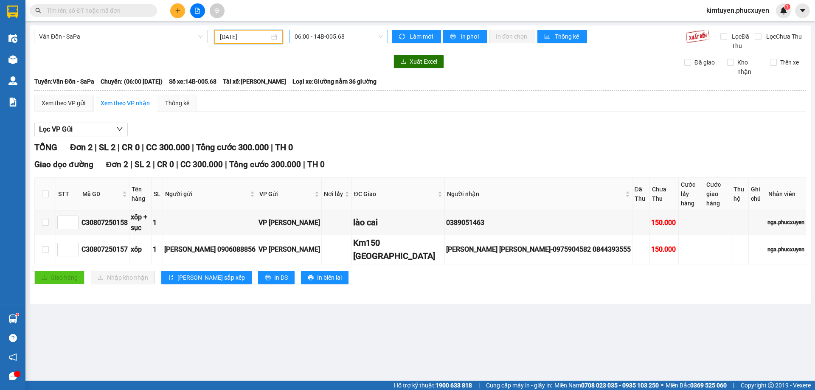
click at [349, 36] on span "06:00 - 14B-005.68" at bounding box center [338, 36] width 88 height 13
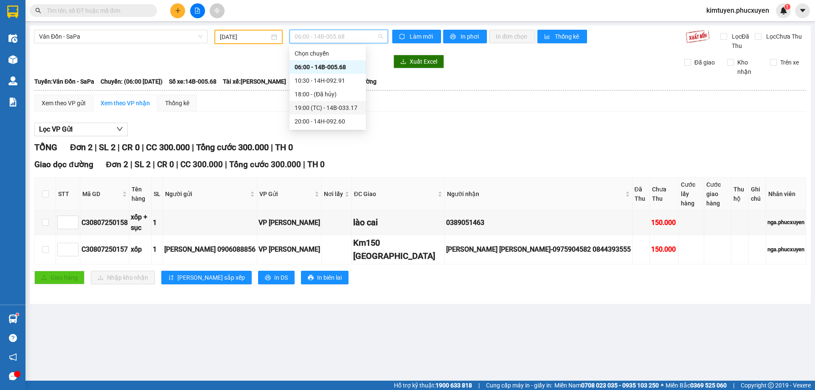
click at [353, 110] on div "19:00 (TC) - 14B-033.17" at bounding box center [327, 107] width 66 height 9
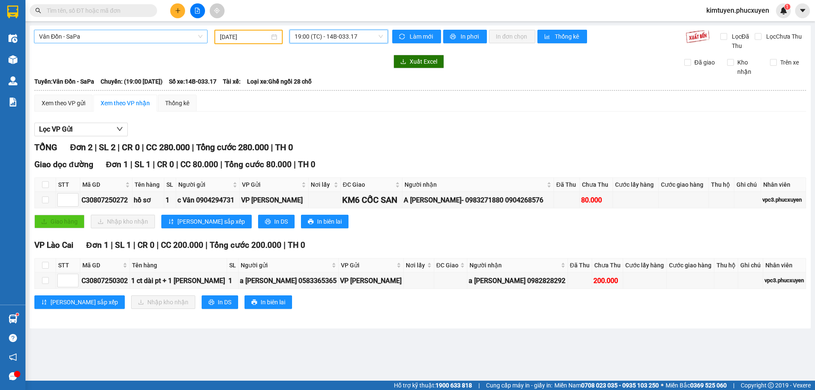
click at [105, 36] on span "Vân Đồn - SaPa" at bounding box center [120, 36] width 163 height 13
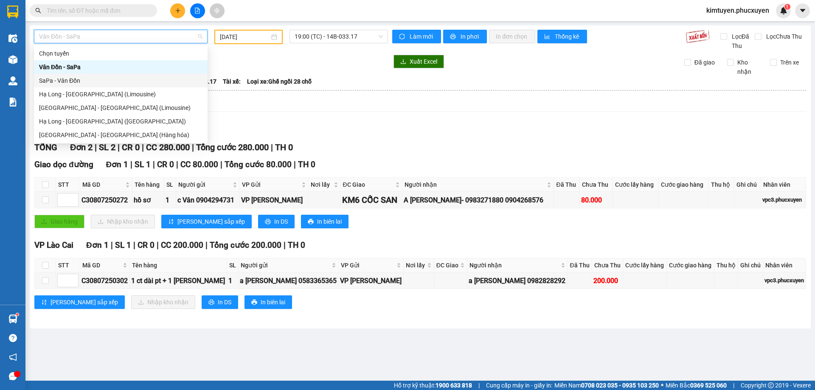
click at [83, 77] on div "SaPa - Vân Đồn" at bounding box center [120, 80] width 163 height 9
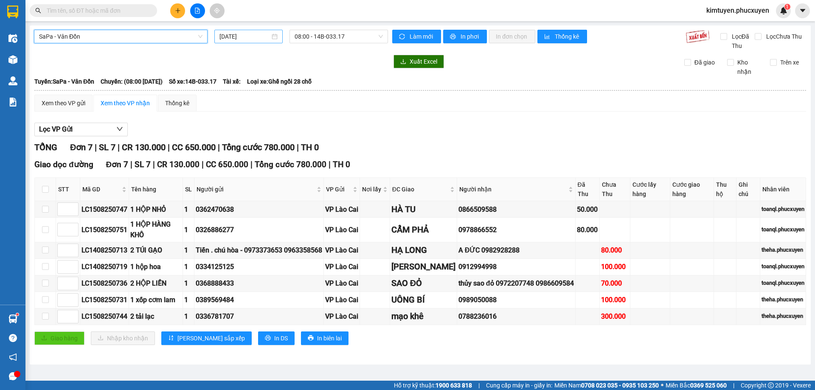
click at [275, 39] on div "[DATE]" at bounding box center [248, 36] width 58 height 9
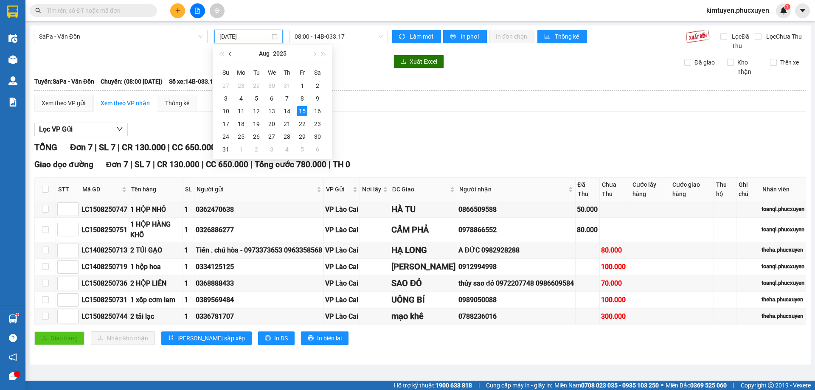
click at [231, 53] on span "button" at bounding box center [231, 54] width 4 height 4
click at [271, 100] on div "9" at bounding box center [271, 98] width 10 height 10
type input "[DATE]"
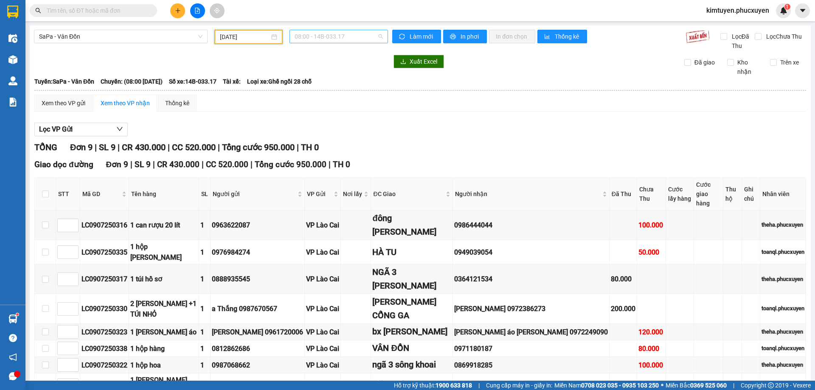
click at [340, 36] on span "08:00 - 14B-033.17" at bounding box center [338, 36] width 88 height 13
click at [336, 66] on div "08:00 - 14B-033.17" at bounding box center [325, 66] width 66 height 9
click at [90, 34] on span "SaPa - Vân Đồn" at bounding box center [120, 36] width 163 height 13
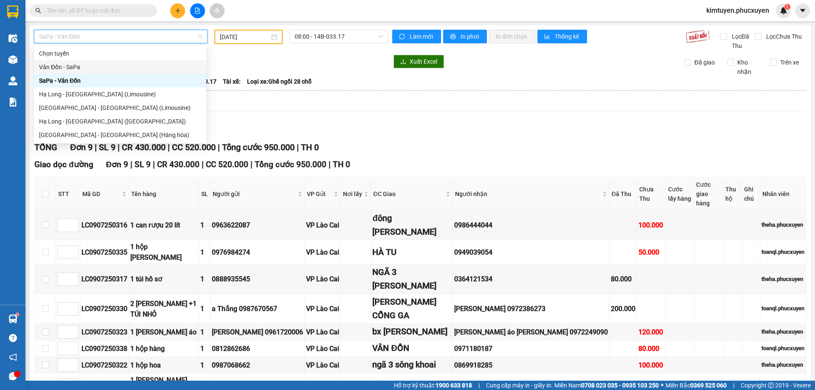
click at [77, 67] on div "Vân Đồn - SaPa" at bounding box center [120, 66] width 162 height 9
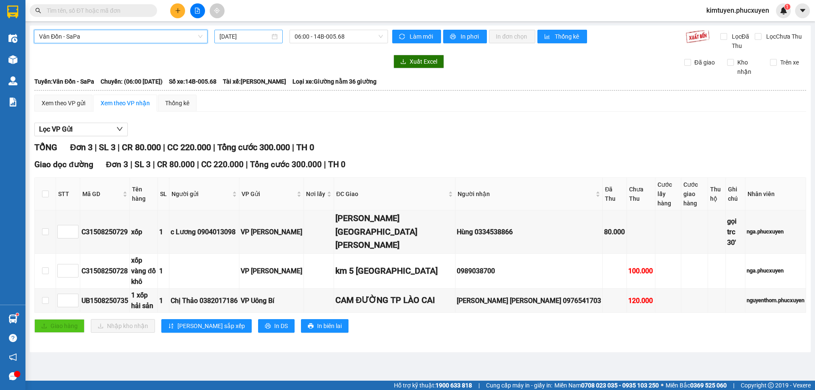
click at [275, 38] on div "[DATE]" at bounding box center [248, 36] width 58 height 9
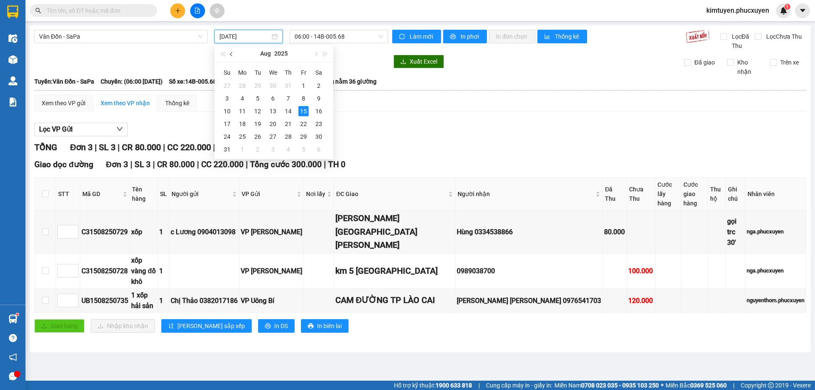
click at [232, 57] on button "button" at bounding box center [231, 53] width 9 height 17
click at [260, 96] on div "8" at bounding box center [257, 98] width 10 height 10
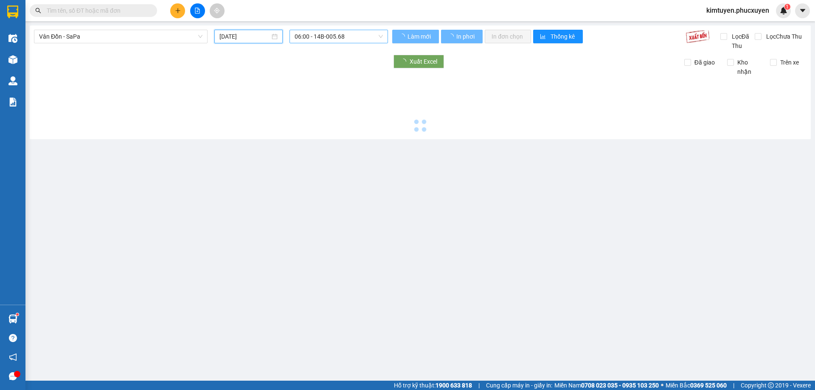
type input "[DATE]"
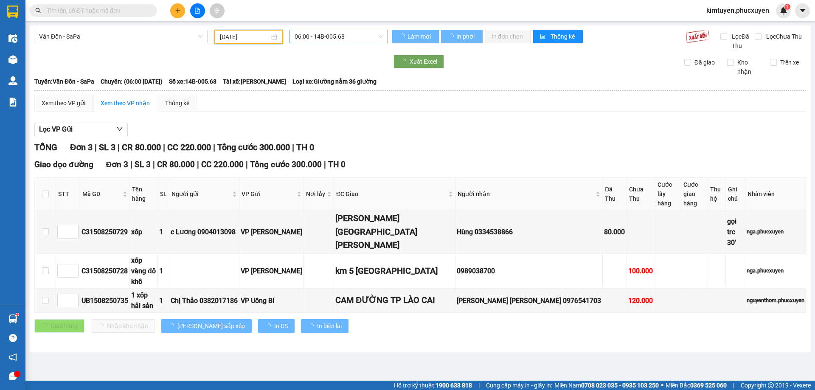
click at [344, 37] on span "06:00 - 14B-005.68" at bounding box center [338, 36] width 88 height 13
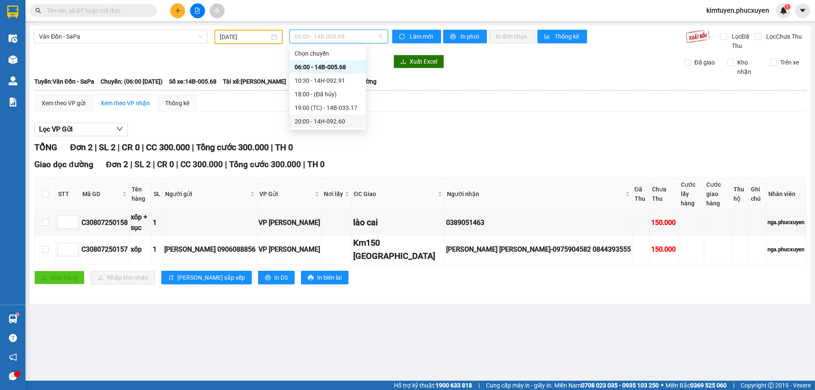
click at [340, 123] on div "20:00 - 14H-092.60" at bounding box center [327, 121] width 66 height 9
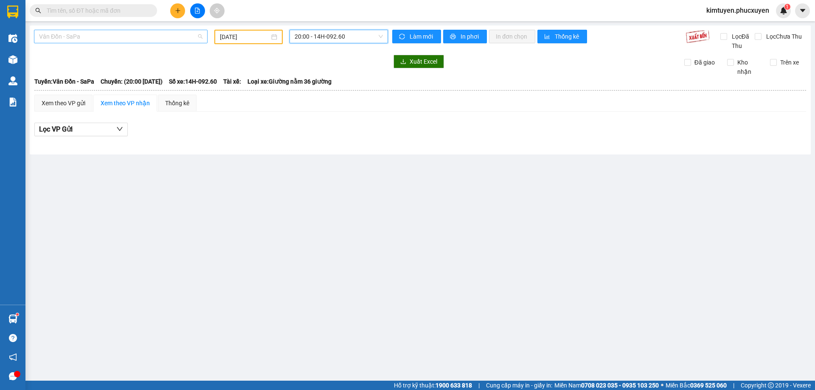
click at [77, 34] on span "Vân Đồn - SaPa" at bounding box center [120, 36] width 163 height 13
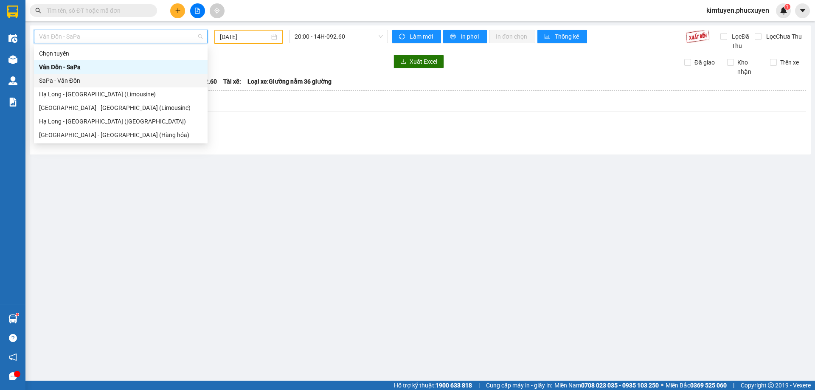
click at [91, 77] on div "SaPa - Vân Đồn" at bounding box center [120, 80] width 163 height 9
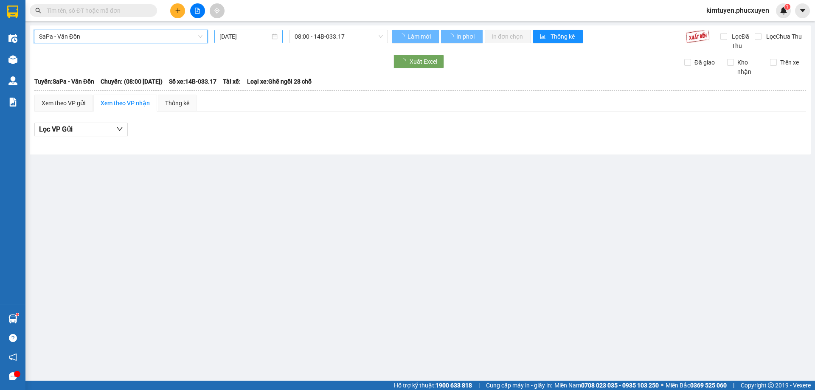
click at [274, 39] on div "[DATE]" at bounding box center [248, 36] width 58 height 9
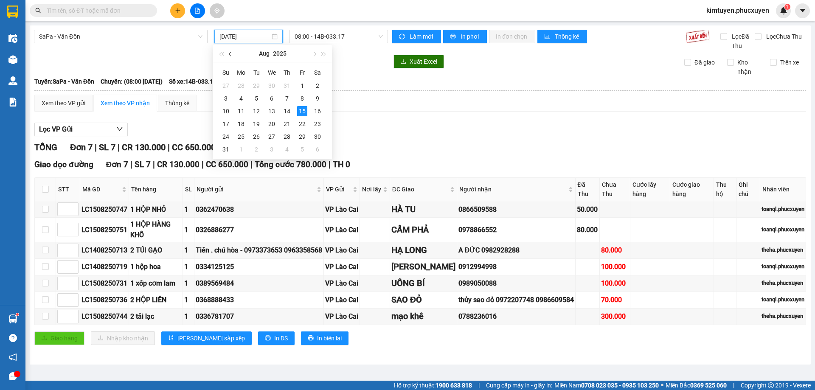
click at [232, 54] on span "button" at bounding box center [231, 54] width 4 height 4
click at [271, 98] on div "9" at bounding box center [271, 98] width 10 height 10
type input "[DATE]"
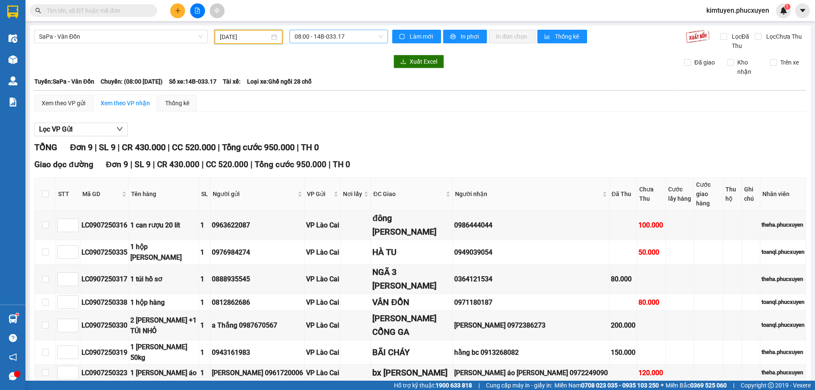
click at [363, 36] on span "08:00 - 14B-033.17" at bounding box center [338, 36] width 88 height 13
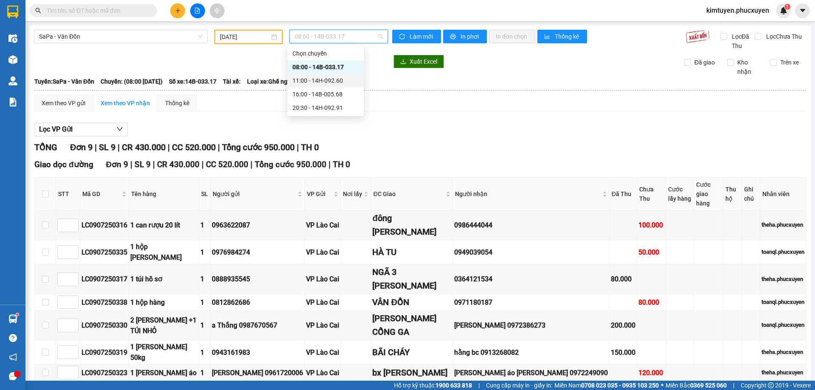
click at [336, 81] on div "11:00 - 14H-092.60" at bounding box center [325, 80] width 66 height 9
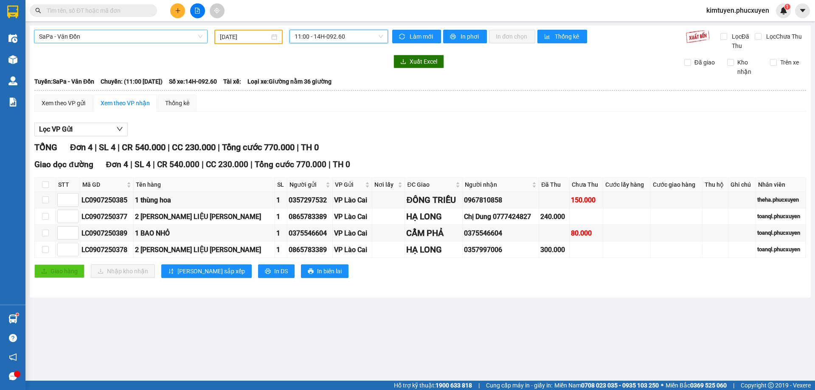
click at [108, 37] on span "SaPa - Vân Đồn" at bounding box center [120, 36] width 163 height 13
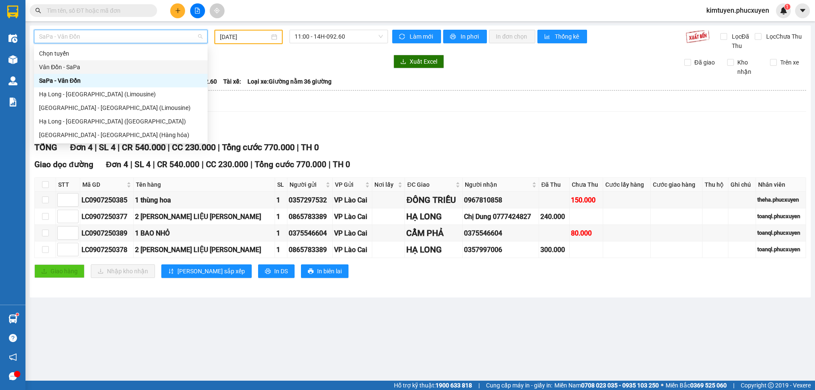
click at [80, 66] on div "Vân Đồn - SaPa" at bounding box center [120, 66] width 163 height 9
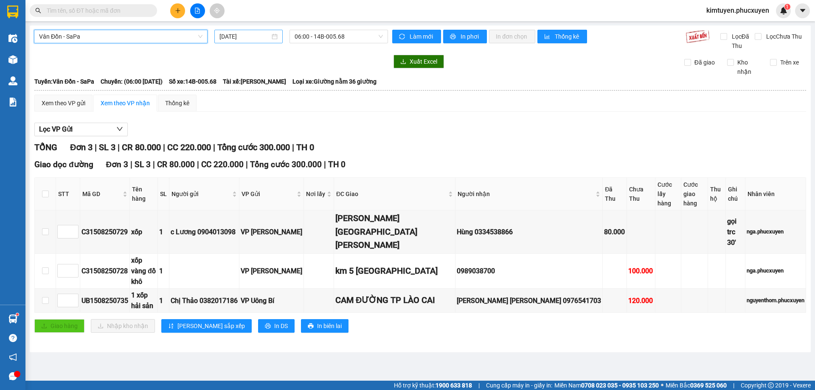
click at [275, 39] on div "[DATE]" at bounding box center [248, 36] width 58 height 9
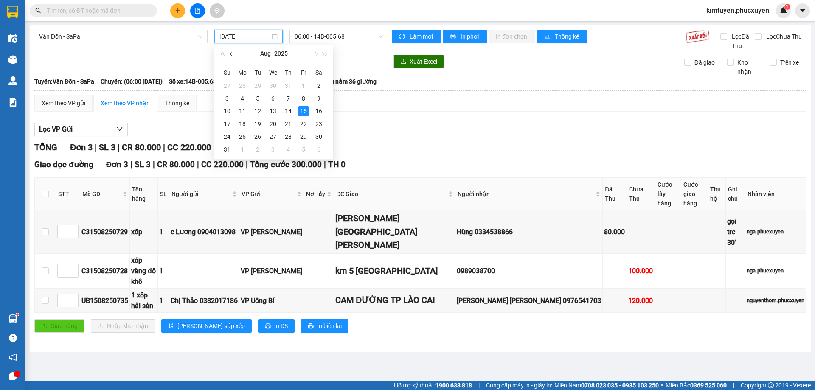
click at [232, 58] on button "button" at bounding box center [231, 53] width 9 height 17
click at [271, 97] on div "9" at bounding box center [273, 98] width 10 height 10
type input "[DATE]"
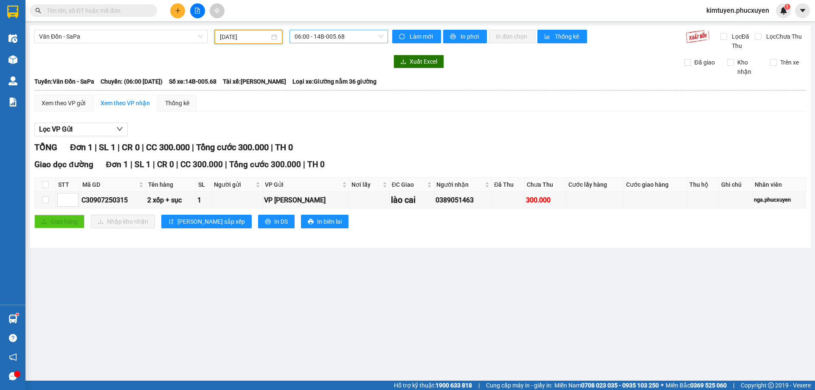
click at [347, 37] on span "06:00 - 14B-005.68" at bounding box center [338, 36] width 88 height 13
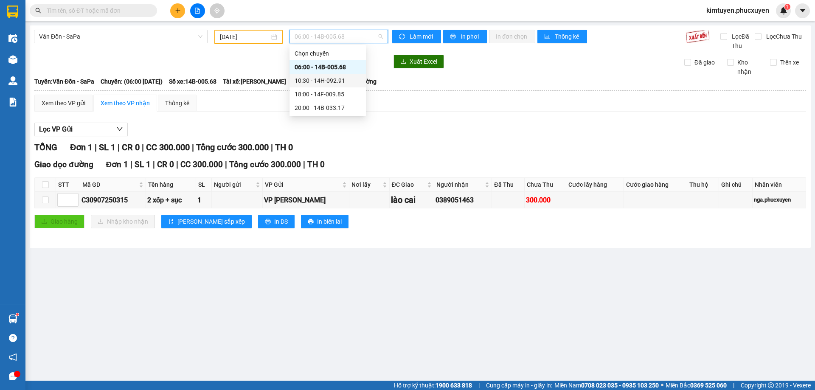
click at [336, 69] on div "06:00 - 14B-005.68" at bounding box center [327, 66] width 66 height 9
